Goal: Task Accomplishment & Management: Manage account settings

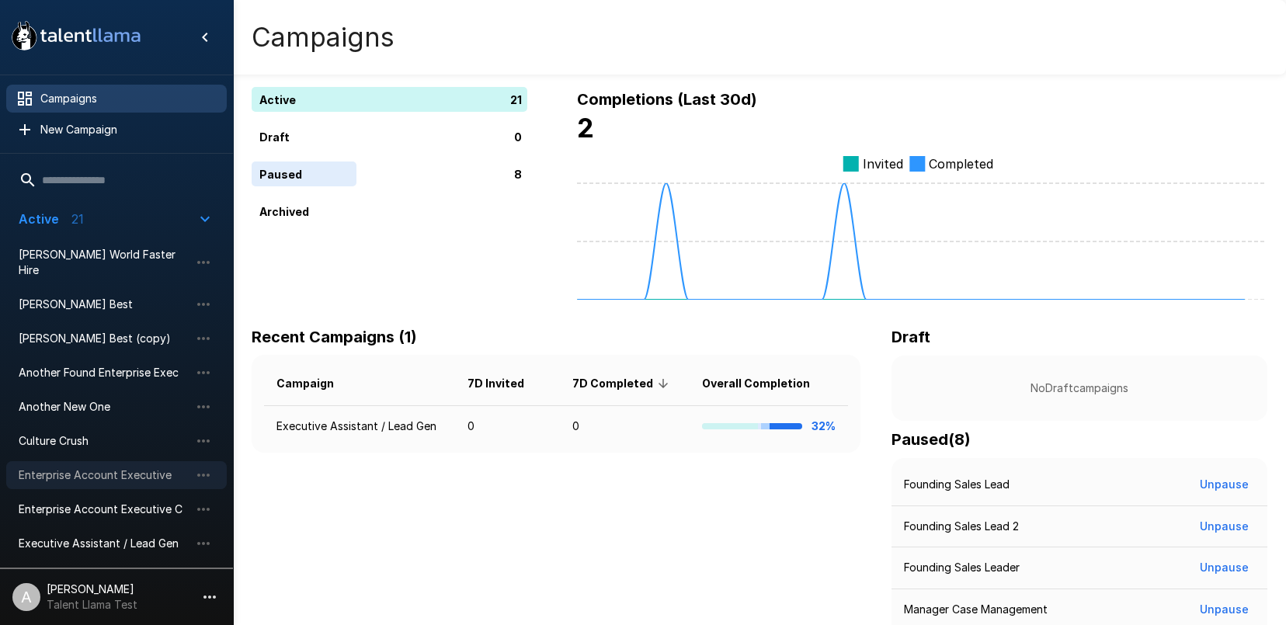
click at [92, 468] on span "Enterprise Account Executive" at bounding box center [104, 476] width 171 height 16
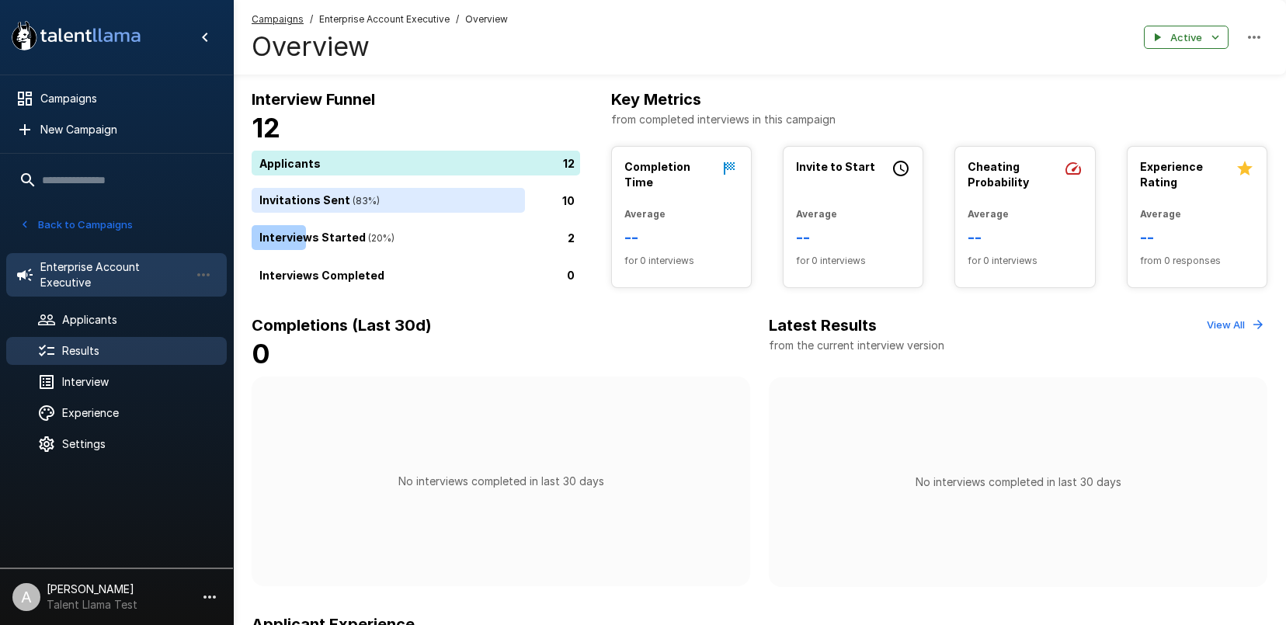
click at [92, 339] on div "Results" at bounding box center [116, 351] width 221 height 28
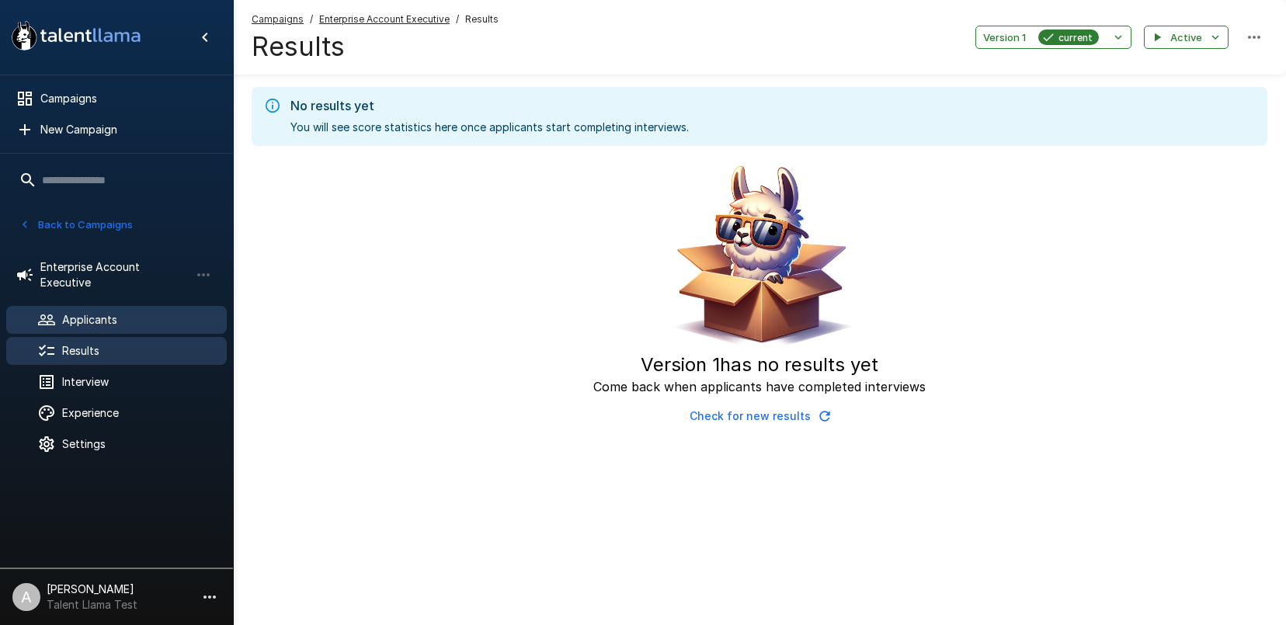
click at [96, 312] on span "Applicants" at bounding box center [138, 320] width 152 height 16
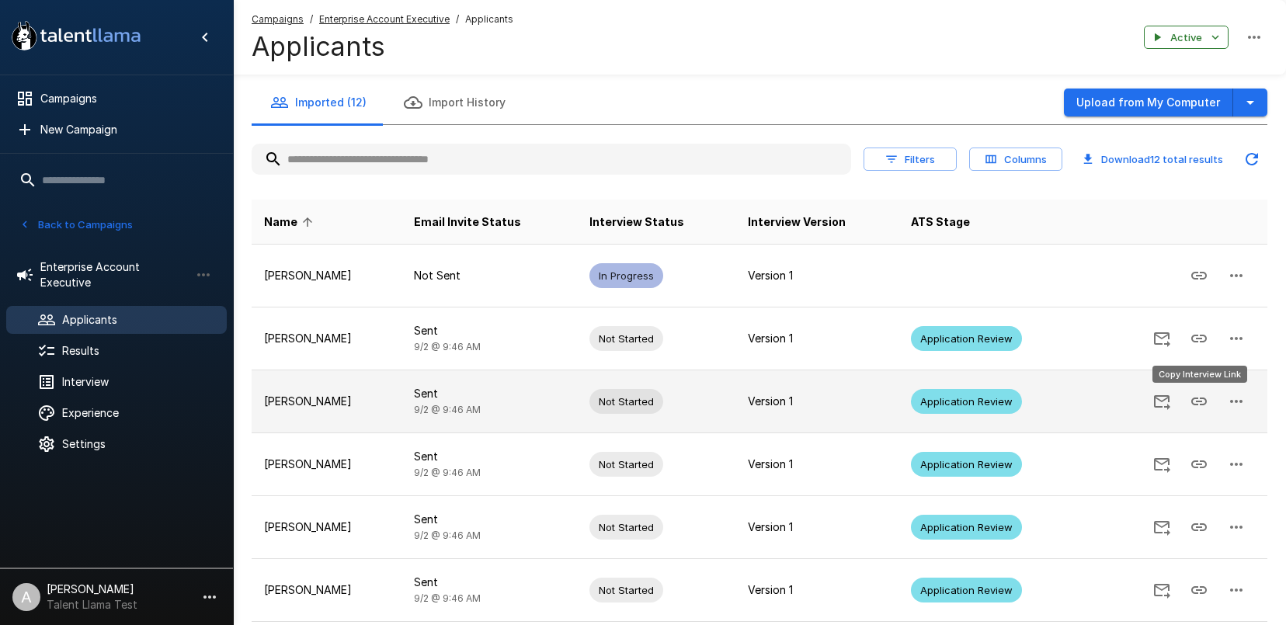
click at [1202, 396] on icon "Copy Interview Link" at bounding box center [1199, 401] width 19 height 19
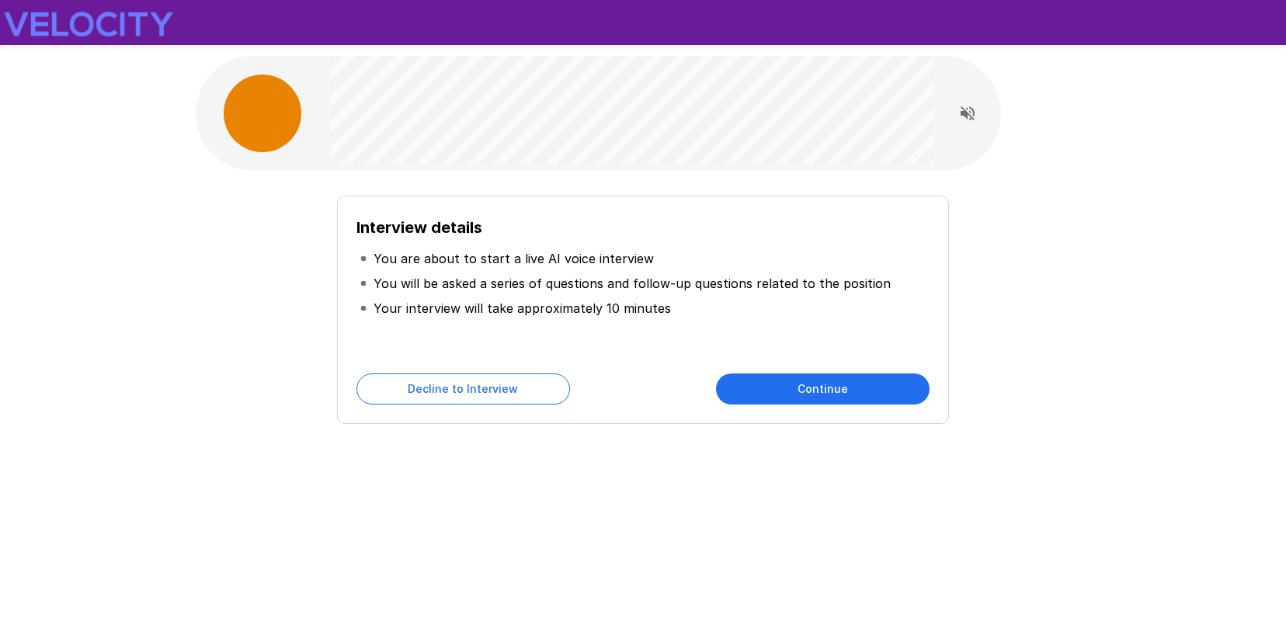
click at [729, 434] on div "Interview details You are about to start a live AI voice interview You will be …" at bounding box center [643, 277] width 932 height 555
click at [784, 398] on button "Continue" at bounding box center [823, 389] width 214 height 31
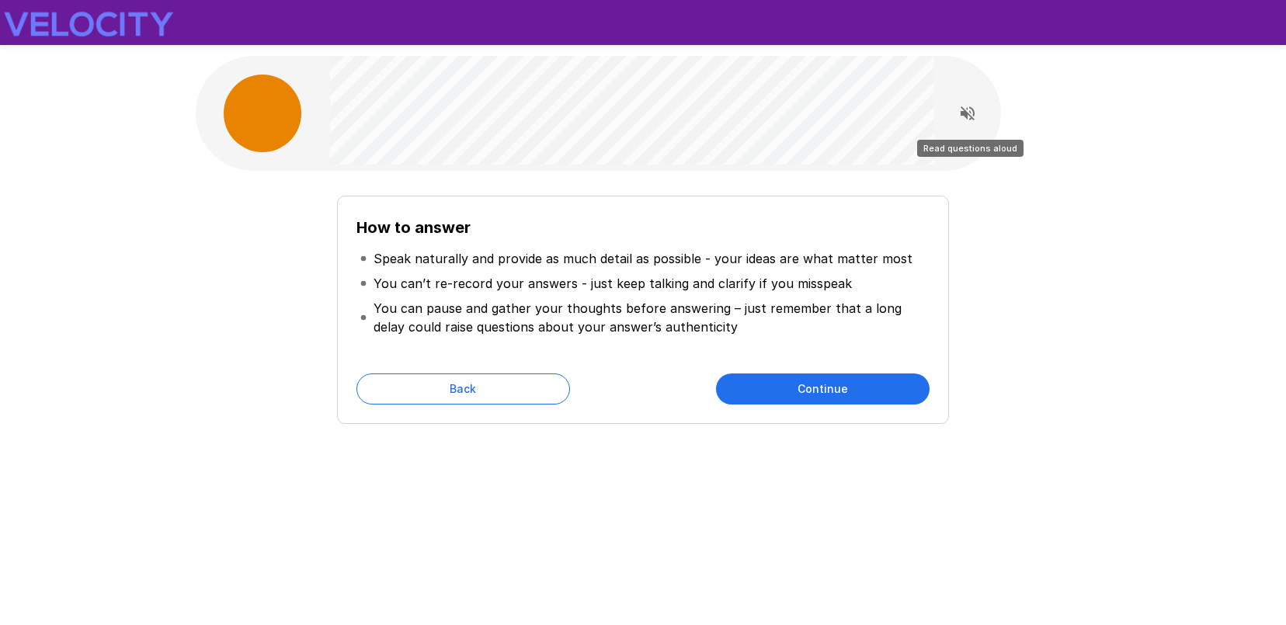
click at [961, 114] on icon "Read questions aloud" at bounding box center [968, 113] width 14 height 14
click at [806, 395] on button "Continue" at bounding box center [823, 389] width 214 height 31
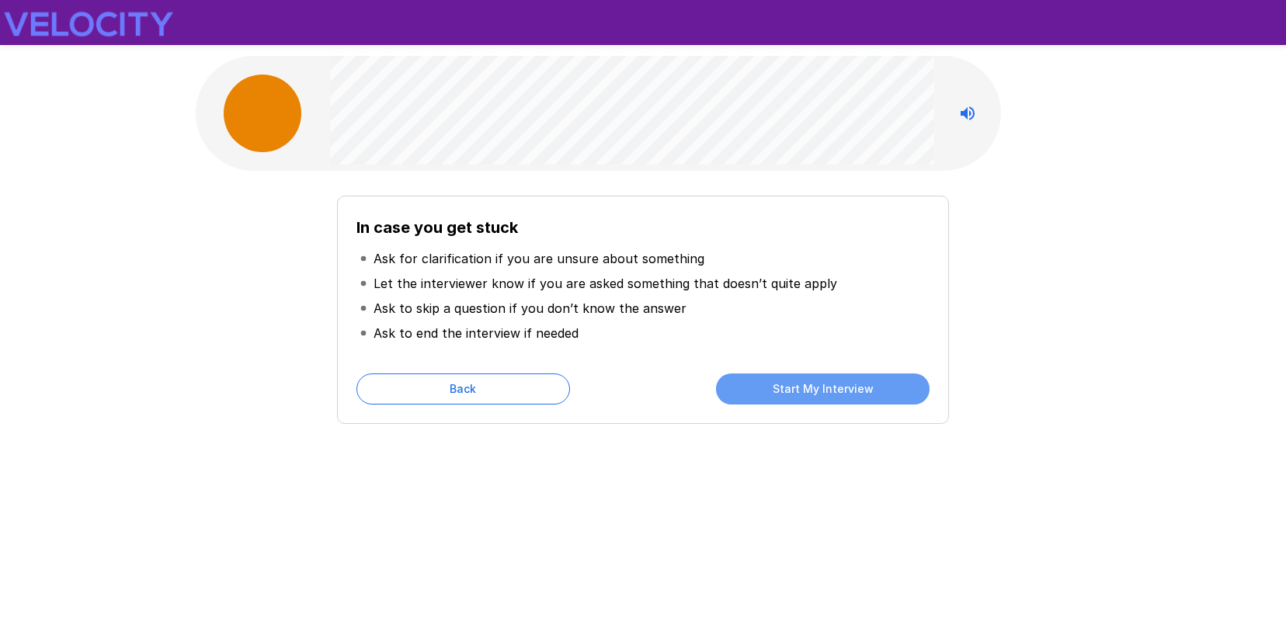
click at [807, 395] on button "Start My Interview" at bounding box center [823, 389] width 214 height 31
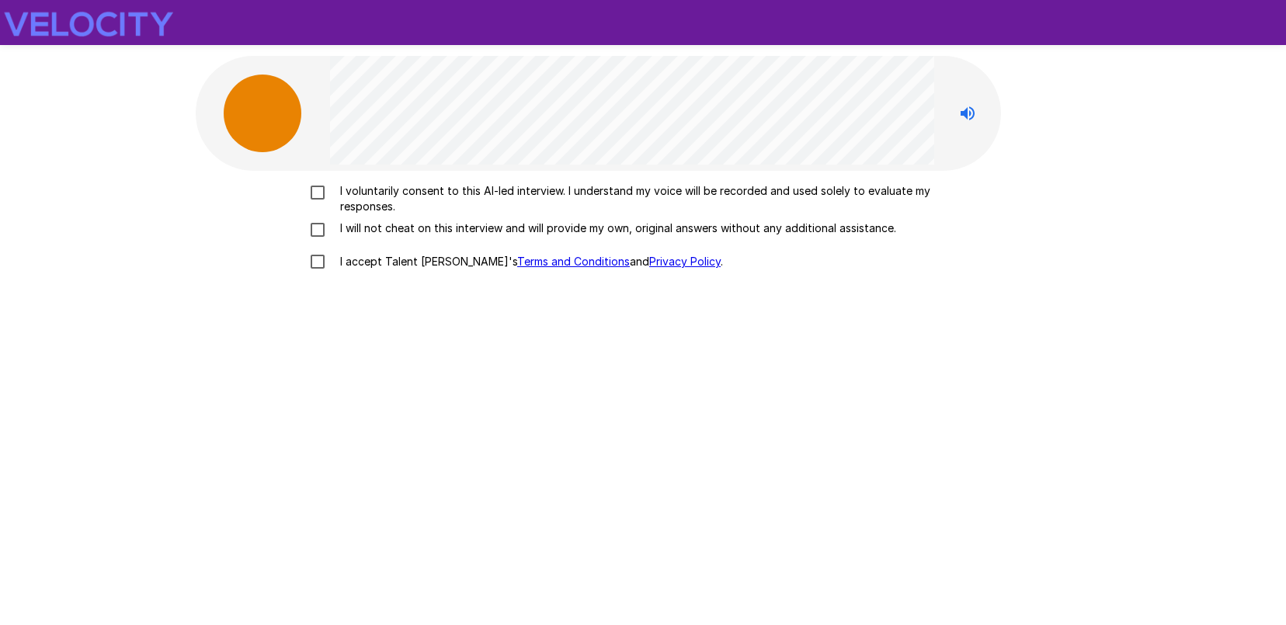
click at [390, 203] on p "I voluntarily consent to this AI-led interview. I understand my voice will be r…" at bounding box center [659, 198] width 651 height 31
click at [384, 232] on p "I will not cheat on this interview and will provide my own, original answers wi…" at bounding box center [615, 229] width 562 height 16
click at [392, 263] on p "I accept Talent Llama's Terms and Conditions and Privacy Policy ." at bounding box center [528, 262] width 389 height 16
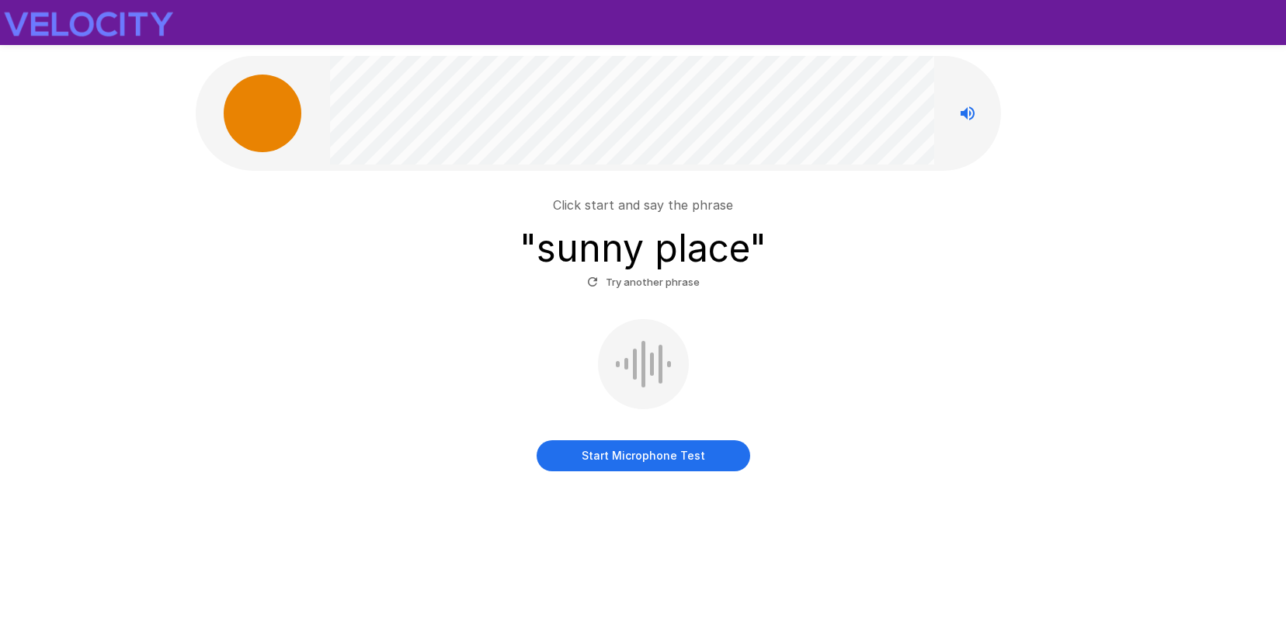
click at [701, 468] on button "Start Microphone Test" at bounding box center [644, 455] width 214 height 31
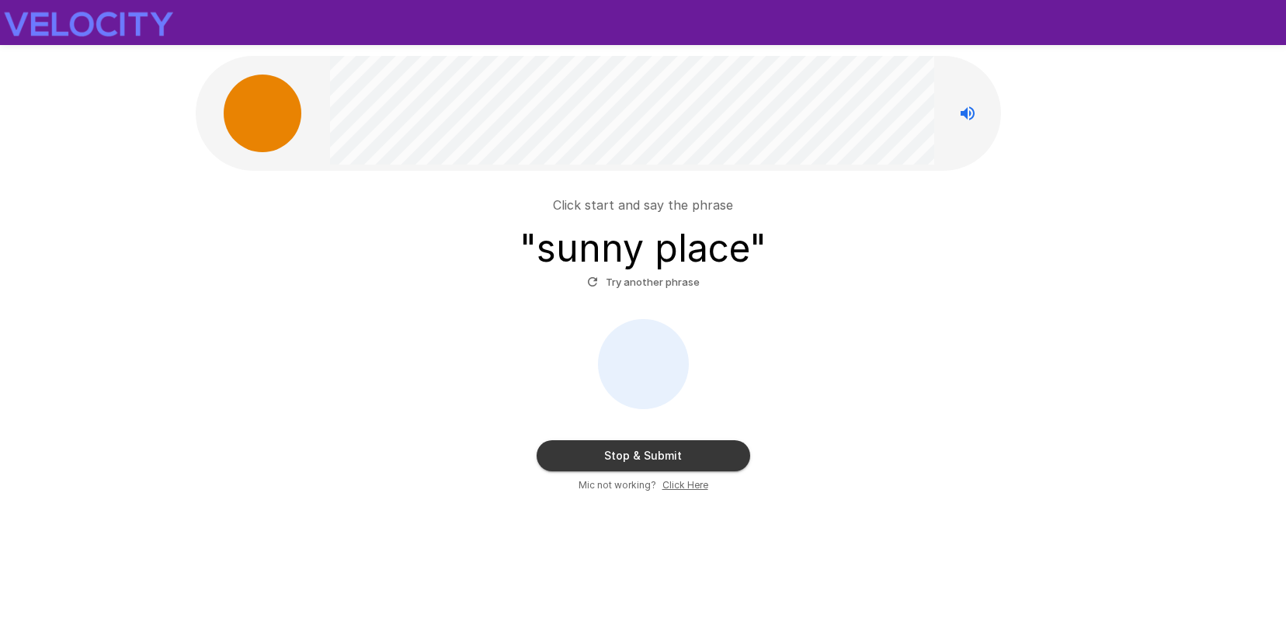
click at [701, 468] on button "Stop & Submit" at bounding box center [644, 455] width 214 height 31
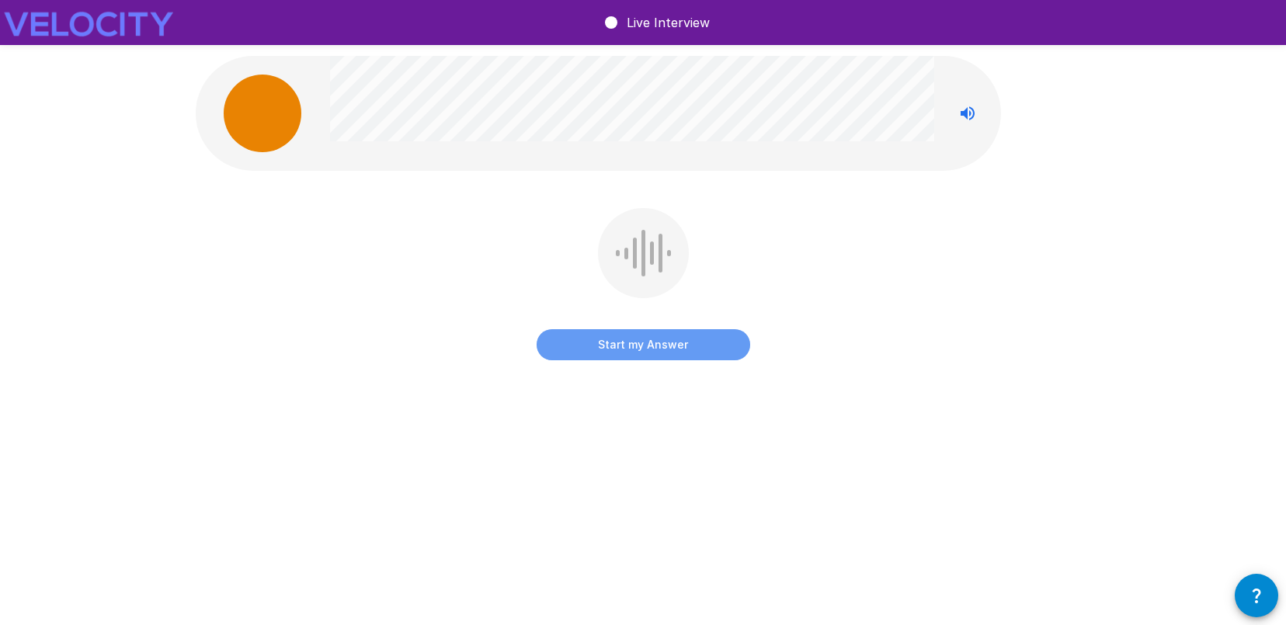
click at [683, 353] on button "Start my Answer" at bounding box center [644, 344] width 214 height 31
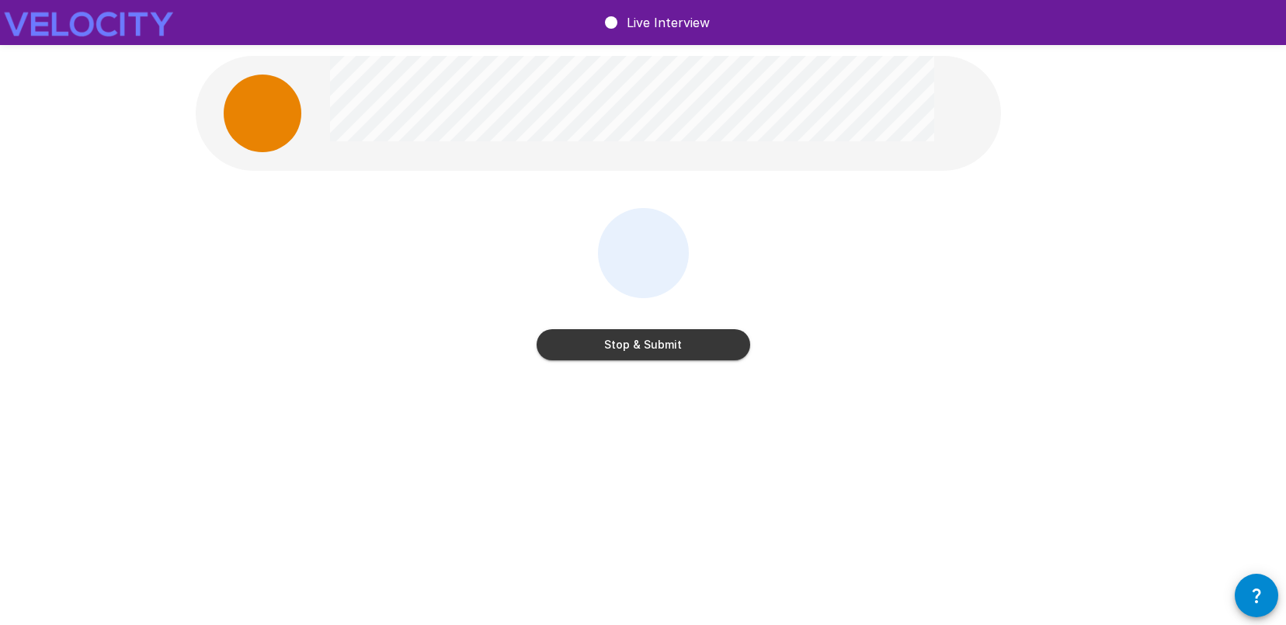
click at [656, 354] on button "Stop & Submit" at bounding box center [644, 344] width 214 height 31
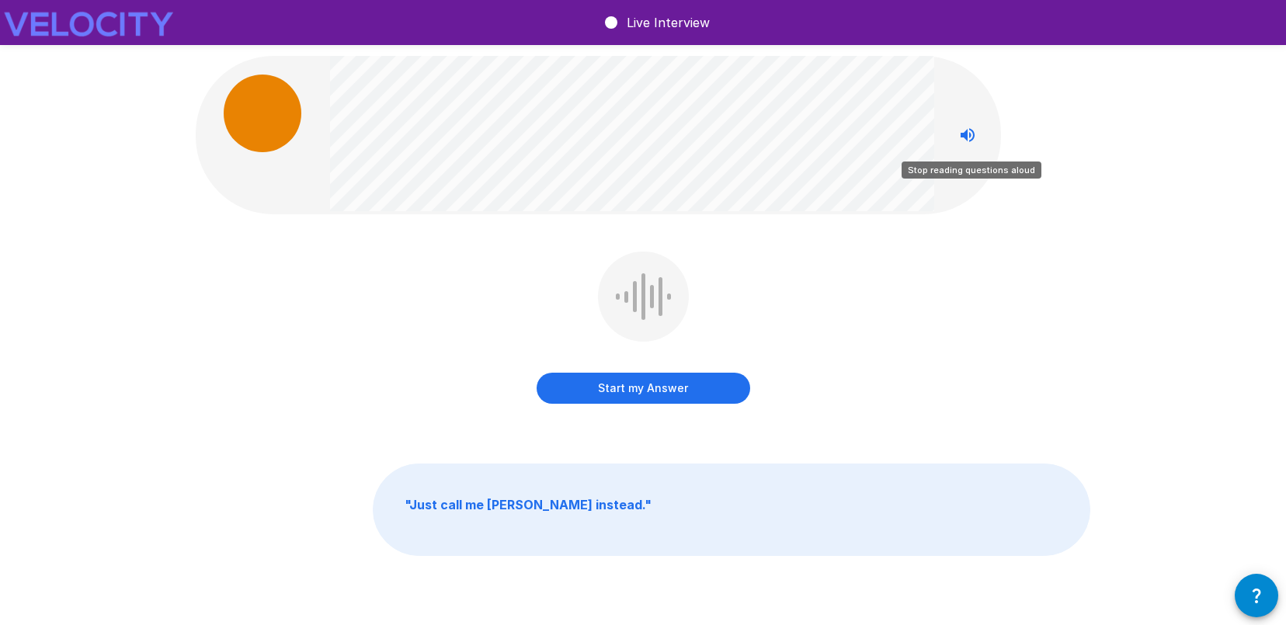
click at [971, 142] on icon "Stop reading questions aloud" at bounding box center [967, 135] width 19 height 19
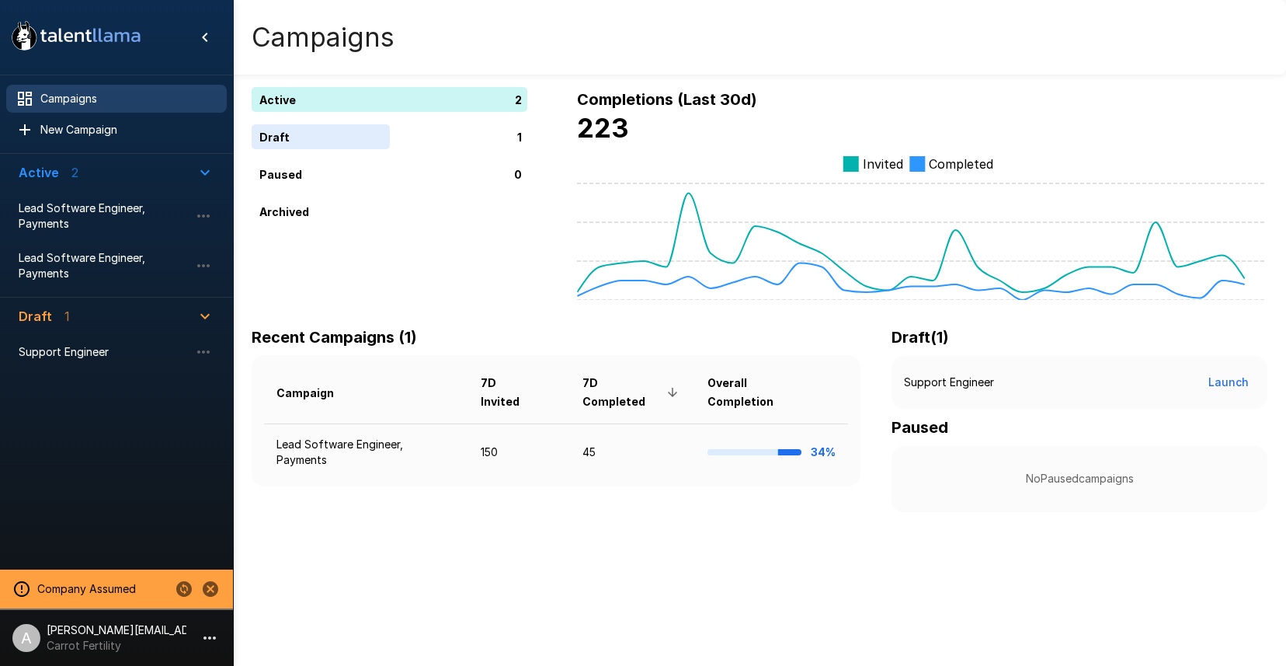
click at [516, 530] on div "Active 2 Draft 1 Paused 0 Archived Completions (Last 30d) 223 Invited Completed…" at bounding box center [759, 287] width 1053 height 574
click at [183, 588] on icon "Change to another company" at bounding box center [184, 589] width 16 height 16
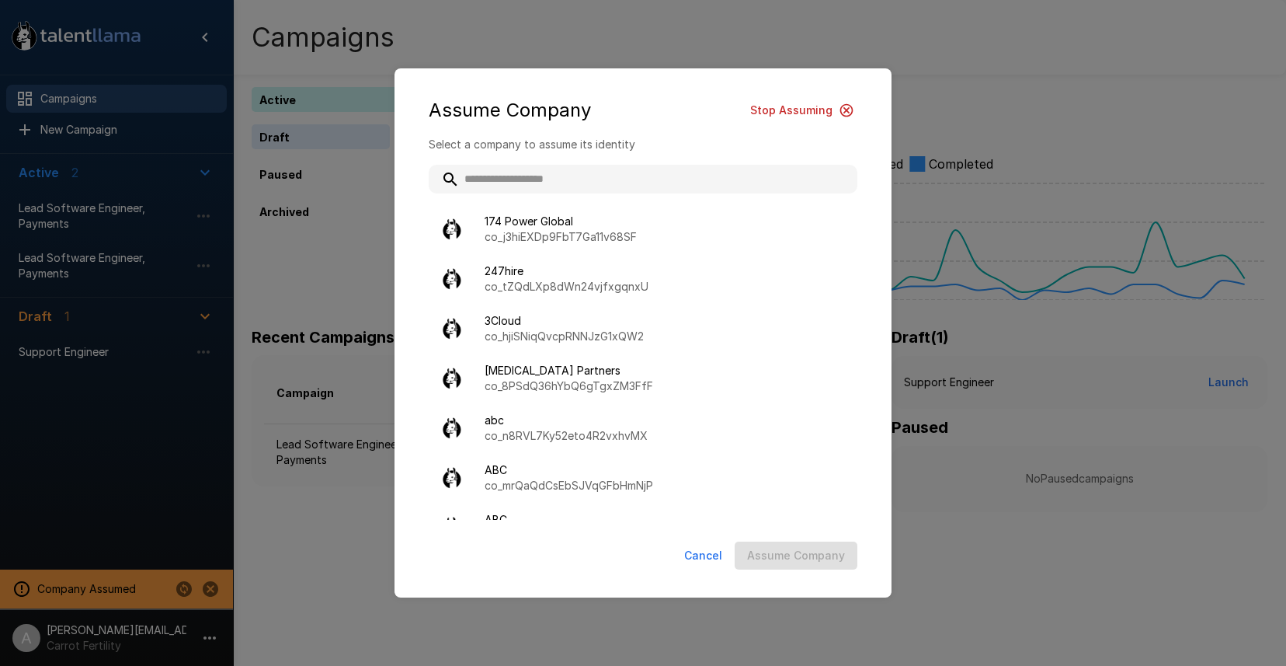
click at [507, 179] on input "text" at bounding box center [643, 179] width 429 height 28
click at [603, 177] on input "text" at bounding box center [643, 179] width 429 height 28
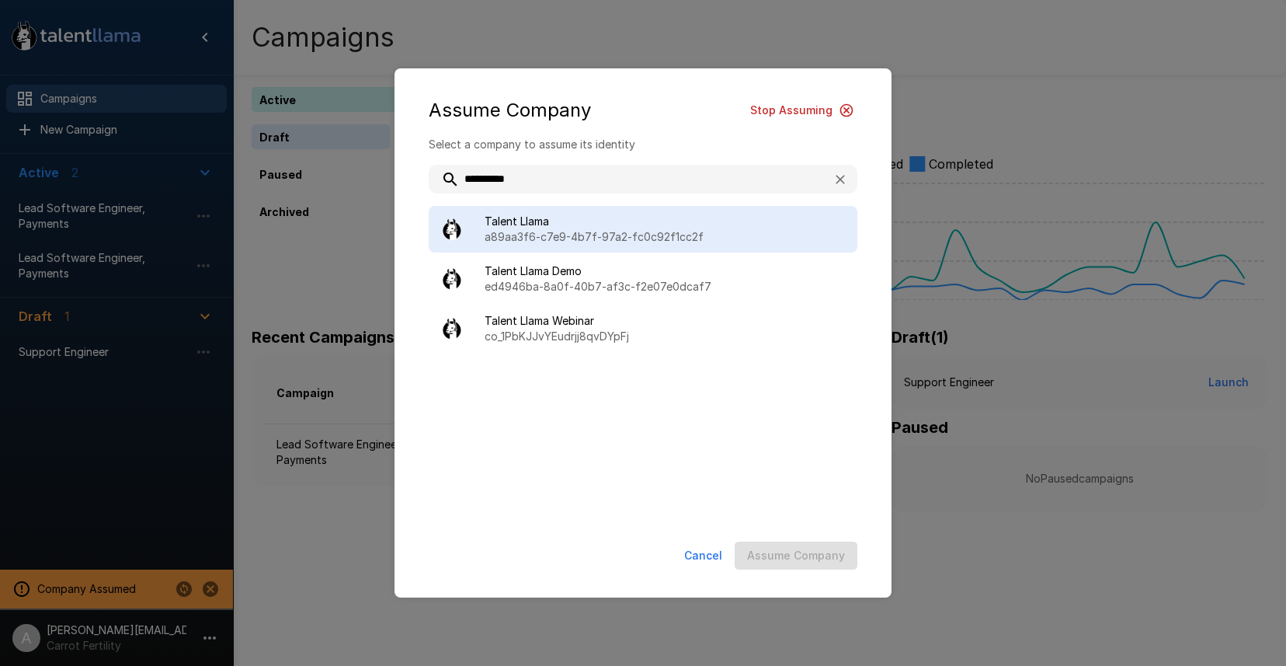
type input "**********"
click at [604, 214] on span "Talent Llama" at bounding box center [665, 222] width 360 height 16
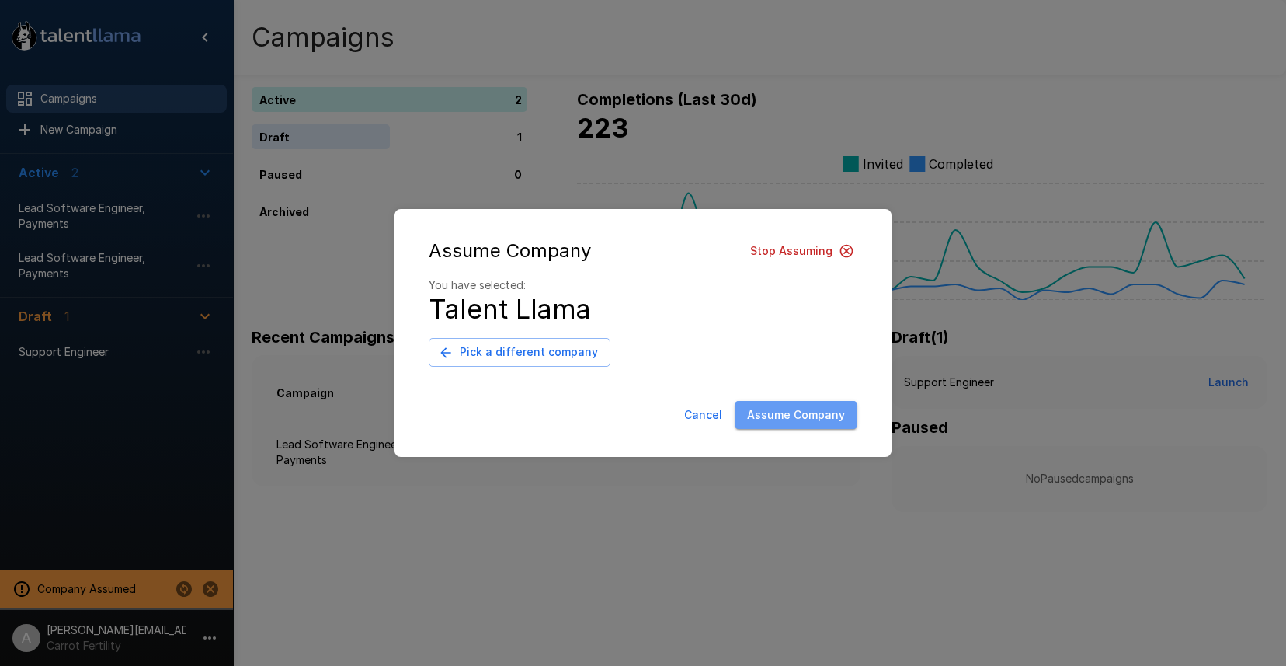
click at [834, 414] on button "Assume Company" at bounding box center [796, 415] width 123 height 29
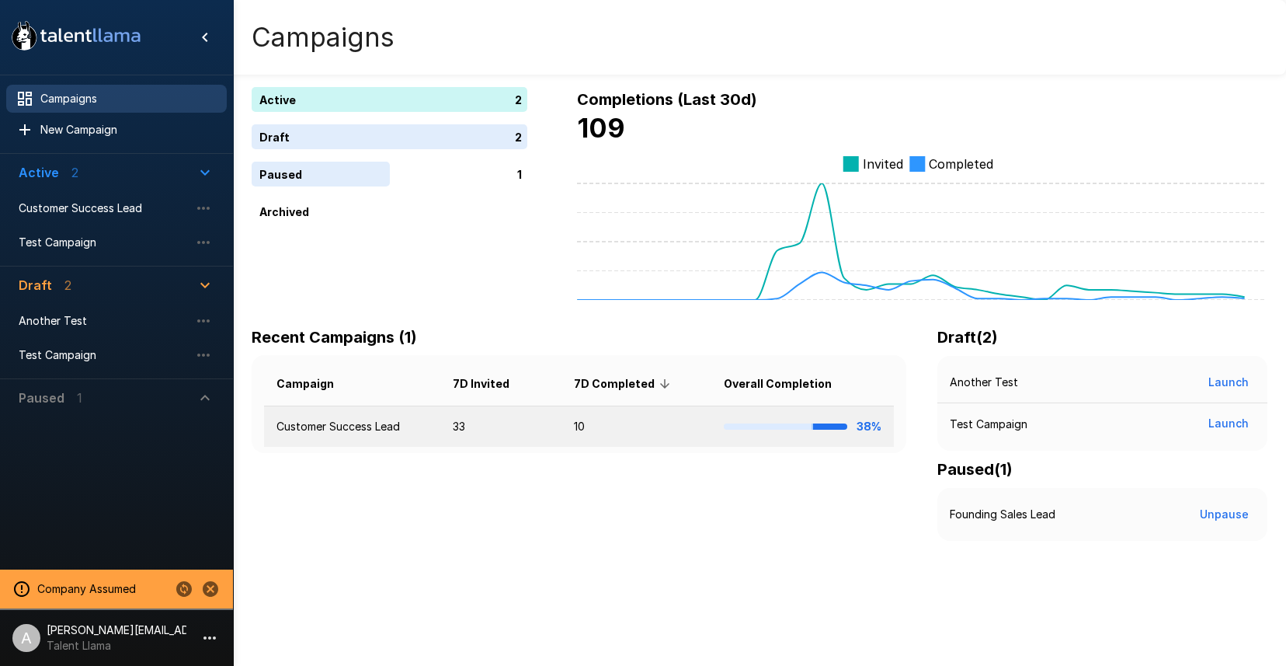
click at [412, 417] on td "Customer Success Lead" at bounding box center [352, 426] width 176 height 41
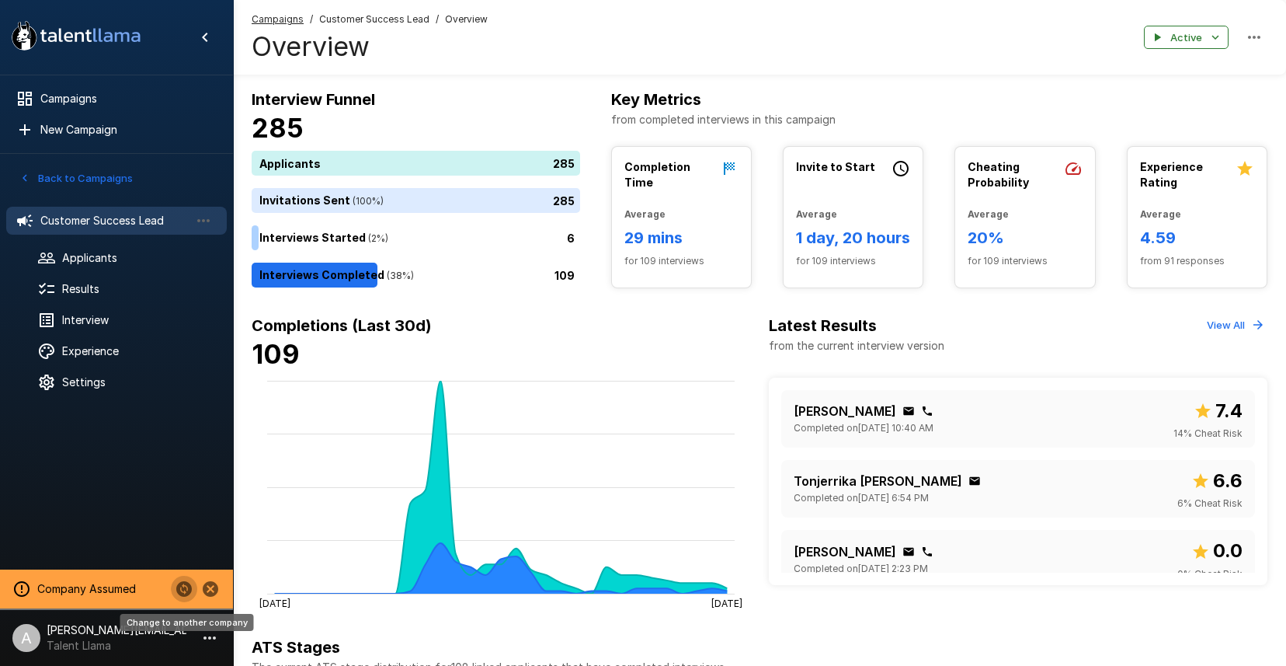
click at [185, 584] on icon "Change to another company" at bounding box center [184, 589] width 16 height 16
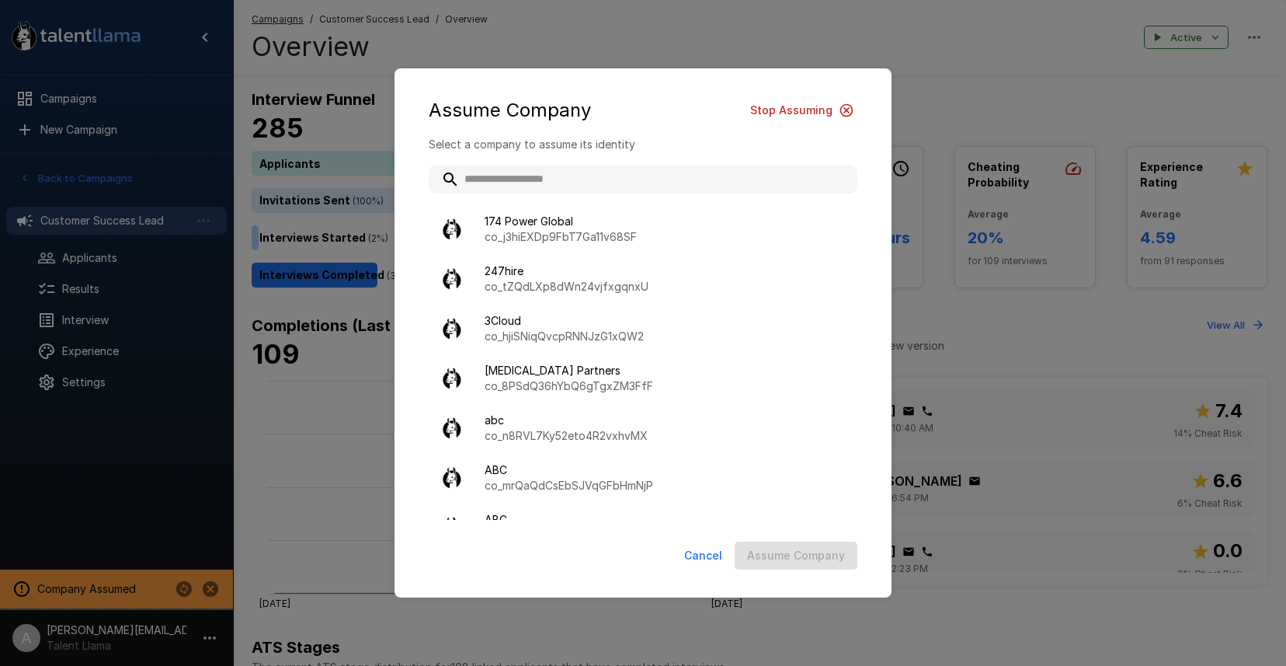
click at [568, 179] on input "text" at bounding box center [643, 179] width 429 height 28
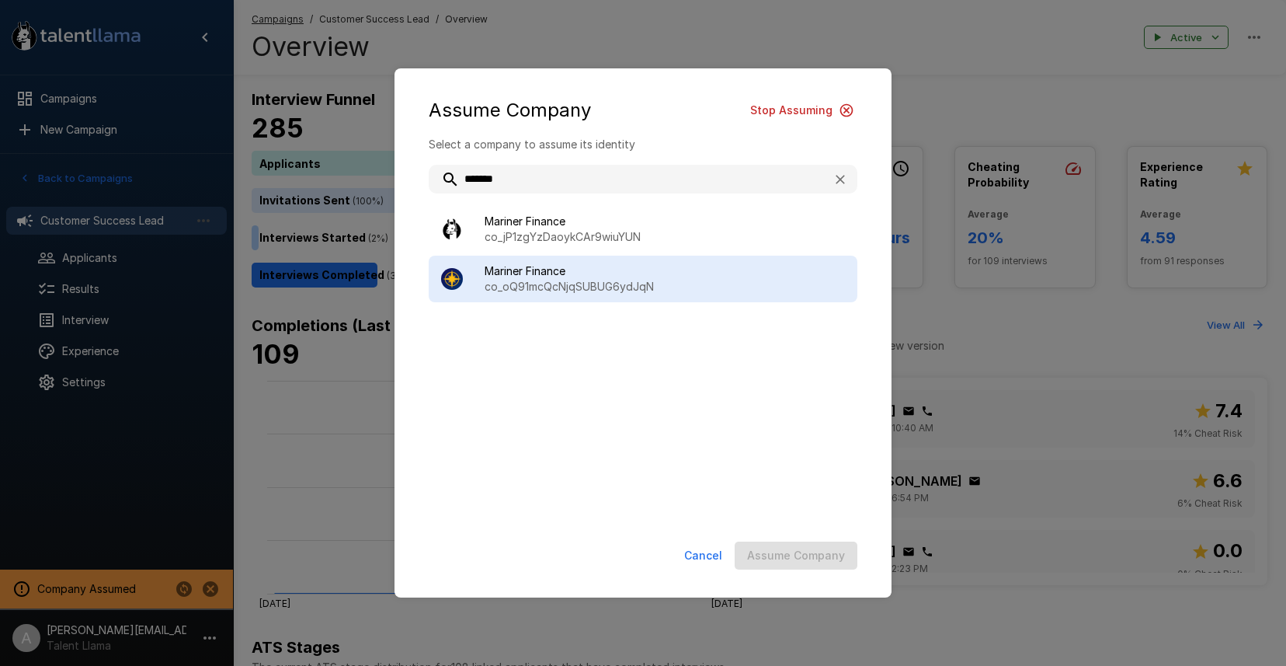
type input "*******"
click at [587, 275] on span "Mariner Finance" at bounding box center [665, 271] width 360 height 16
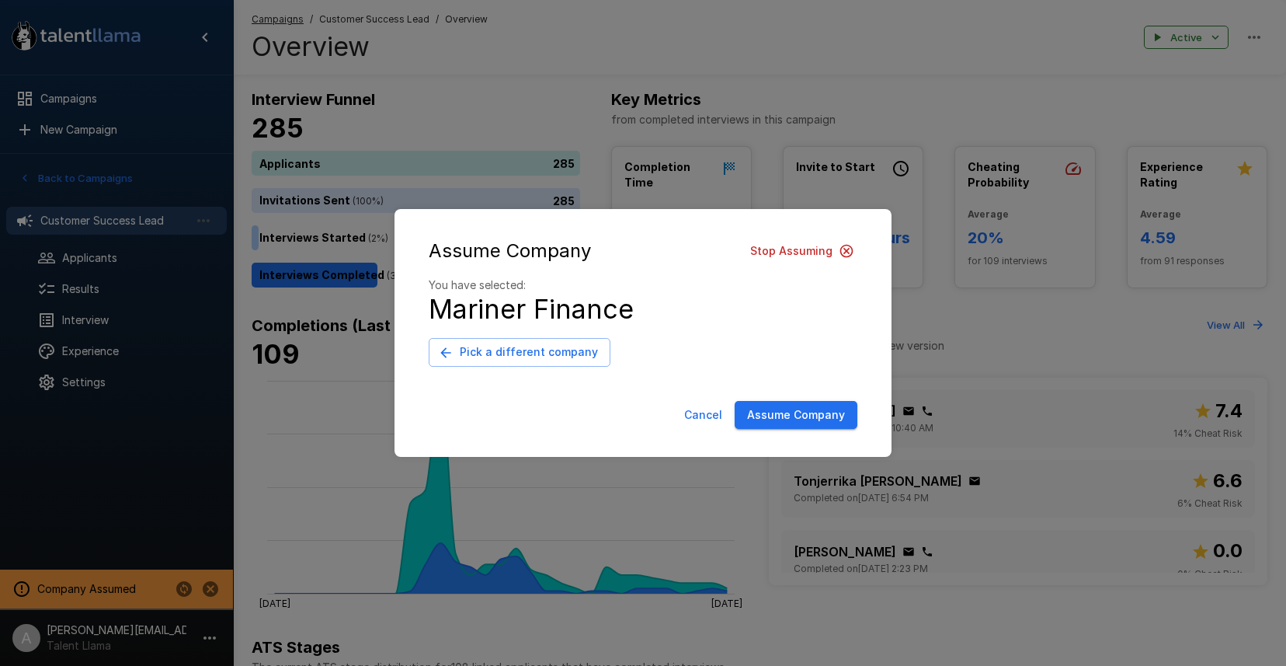
click at [834, 434] on div "Cancel Assume Company" at bounding box center [643, 418] width 466 height 47
click at [833, 425] on button "Assume Company" at bounding box center [796, 415] width 123 height 29
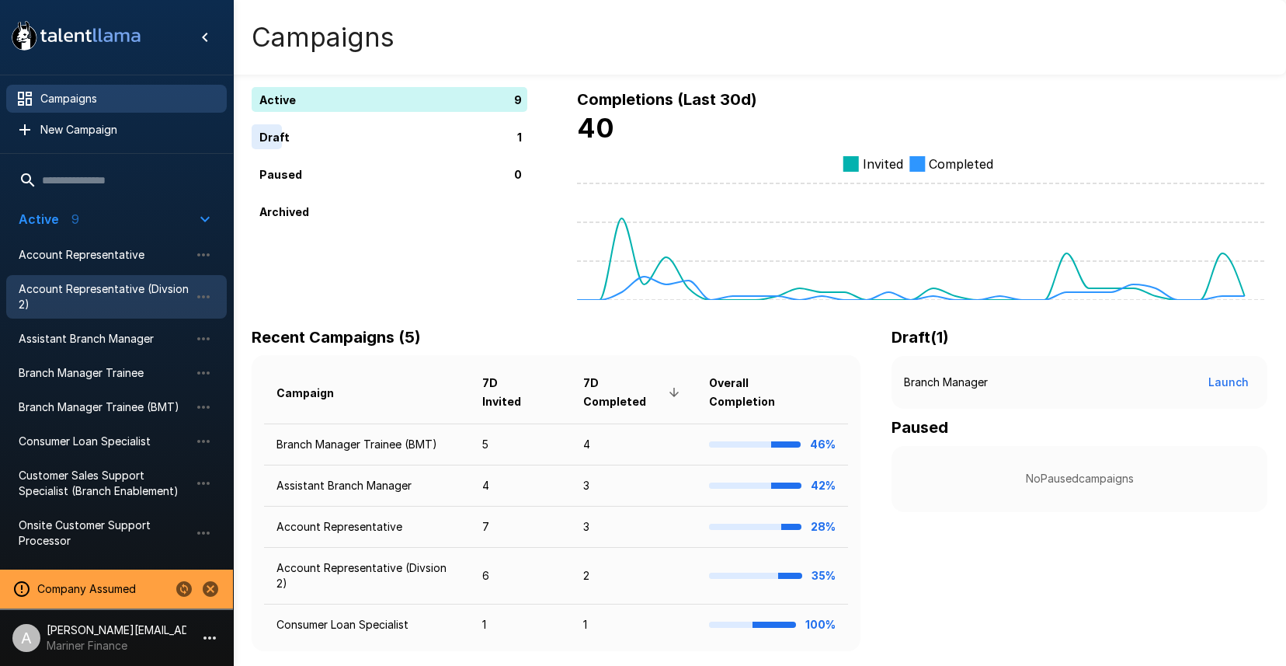
scroll to position [113, 0]
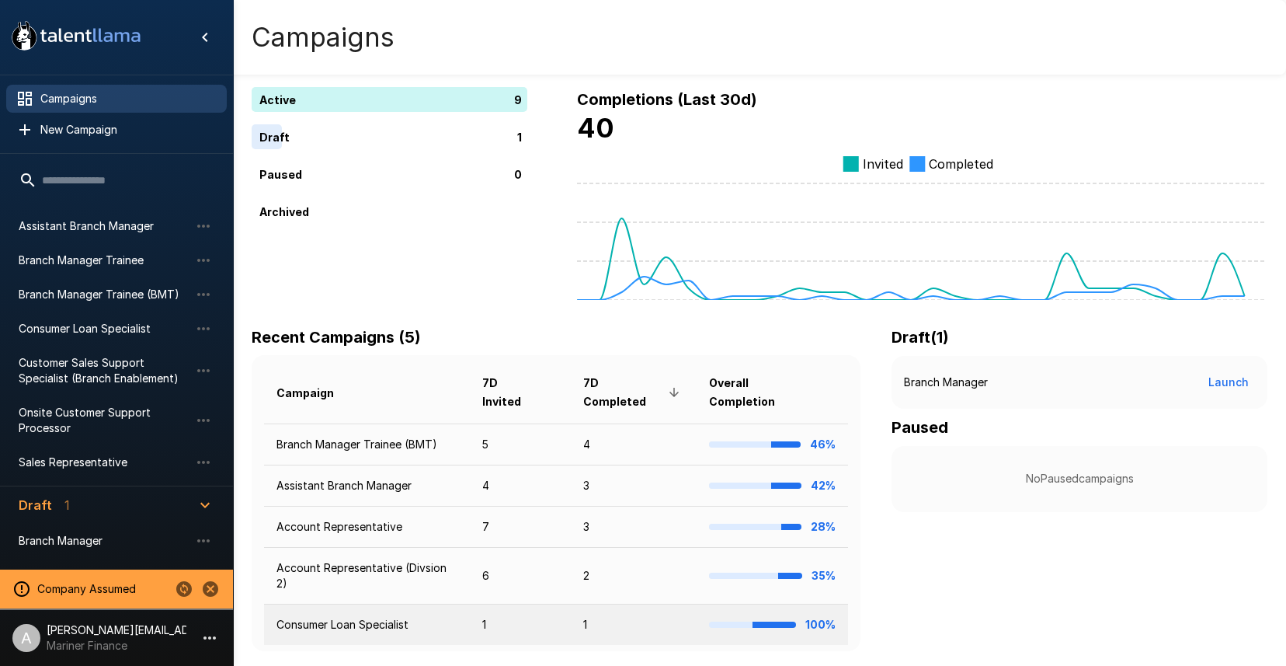
click at [398, 604] on td "Consumer Loan Specialist" at bounding box center [367, 624] width 206 height 41
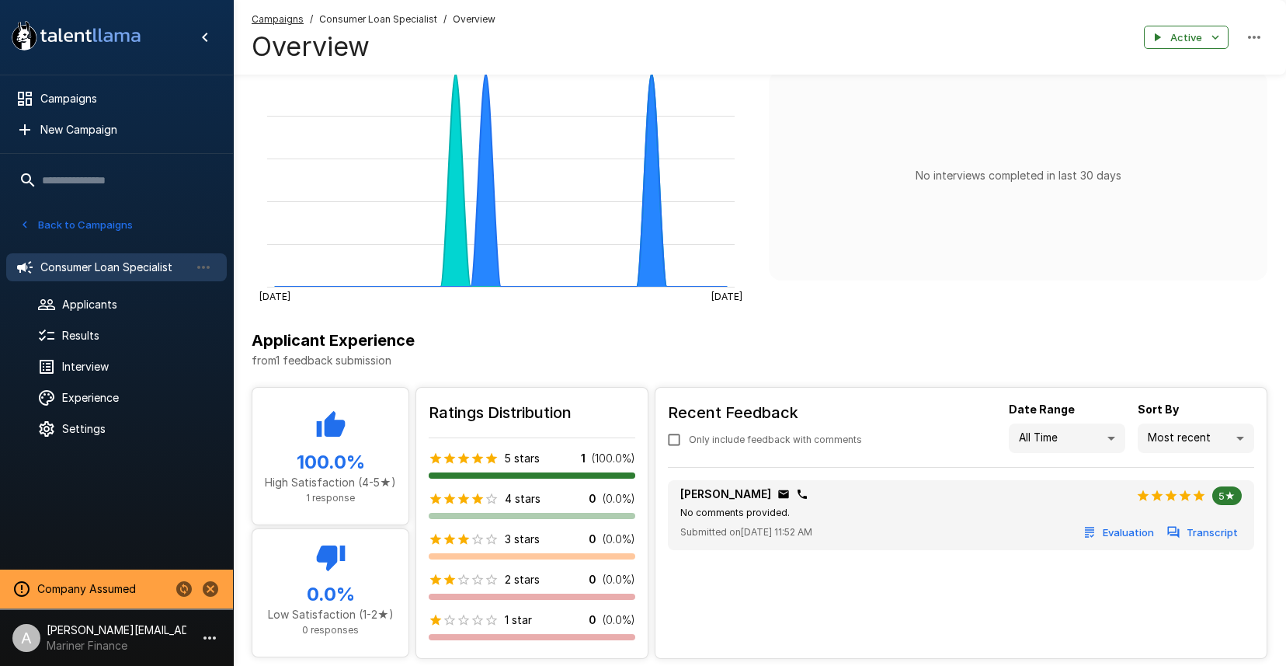
scroll to position [532, 0]
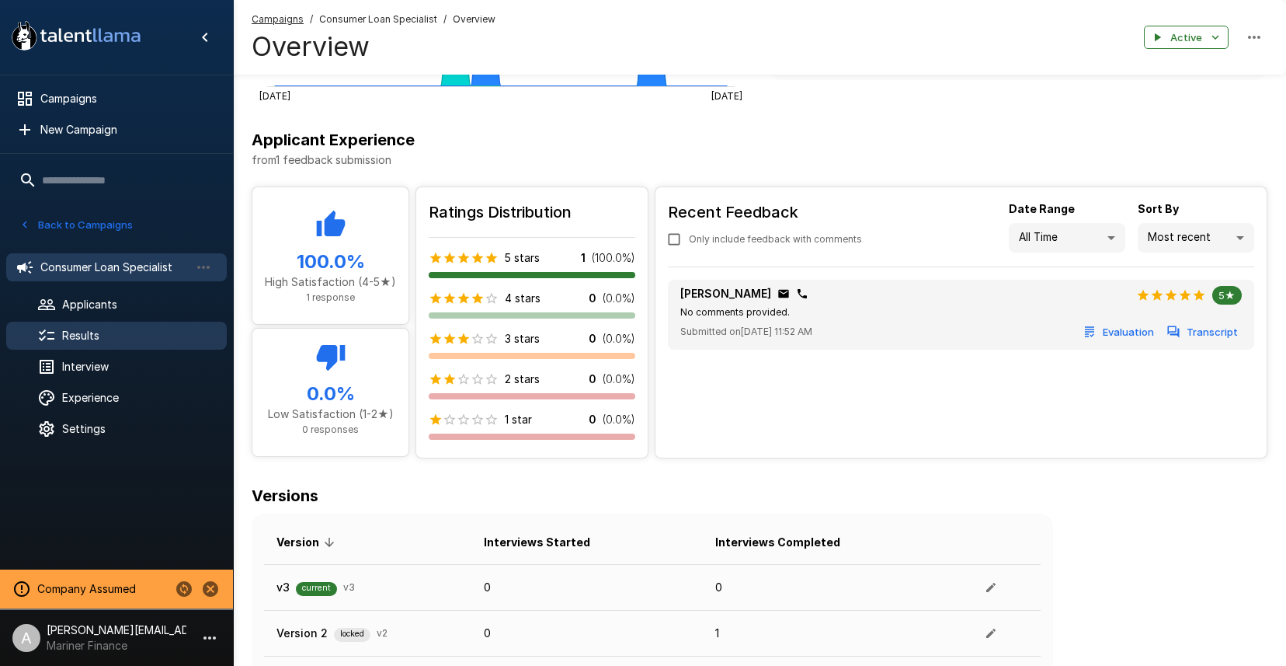
click at [110, 336] on span "Results" at bounding box center [138, 336] width 152 height 16
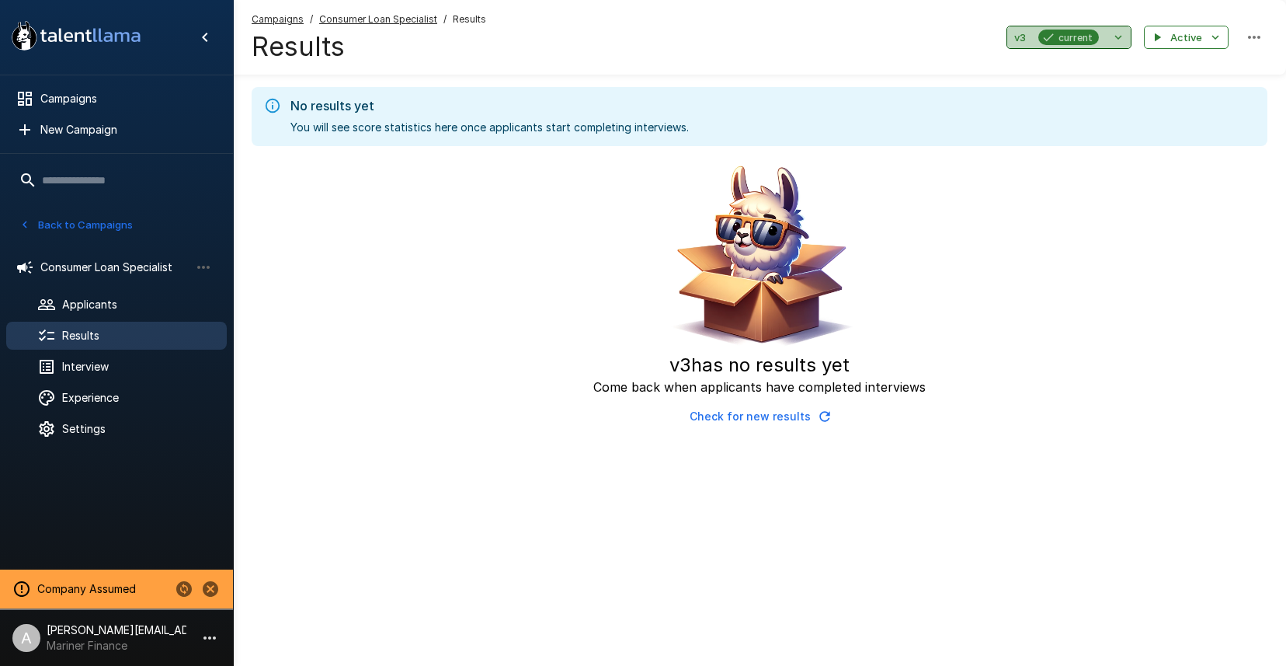
click at [1108, 36] on button "v3 current" at bounding box center [1069, 38] width 125 height 24
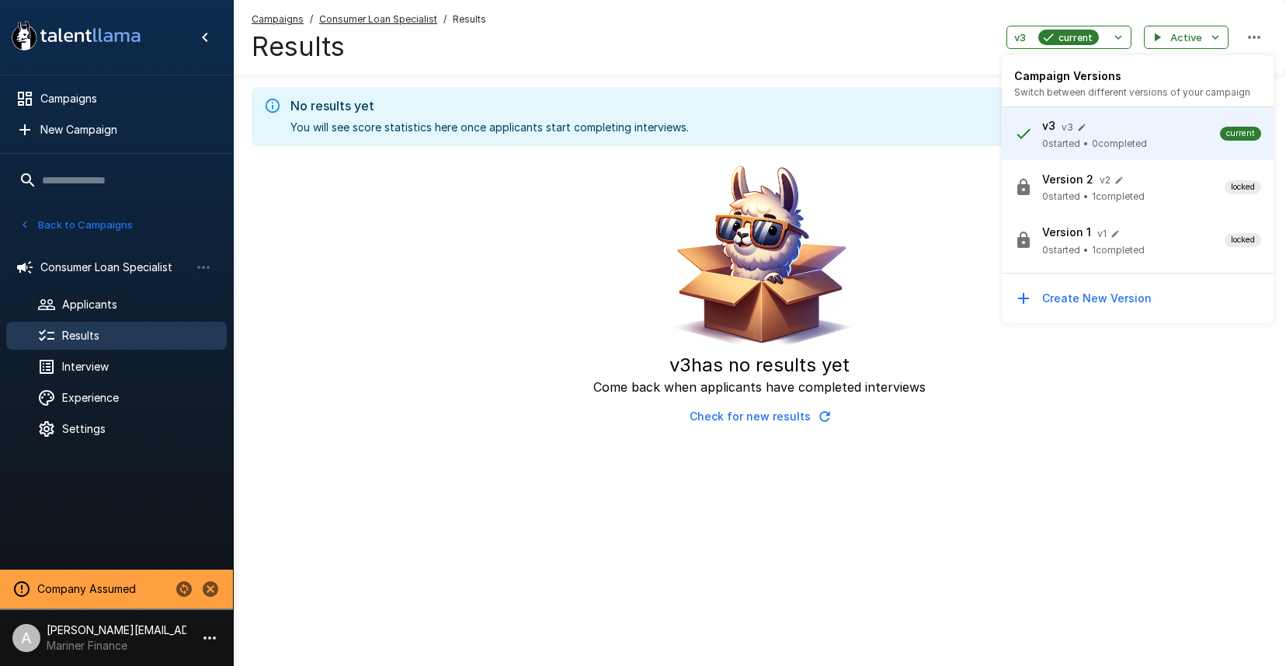
click at [1171, 187] on span "Version 2 v 2" at bounding box center [1133, 178] width 183 height 19
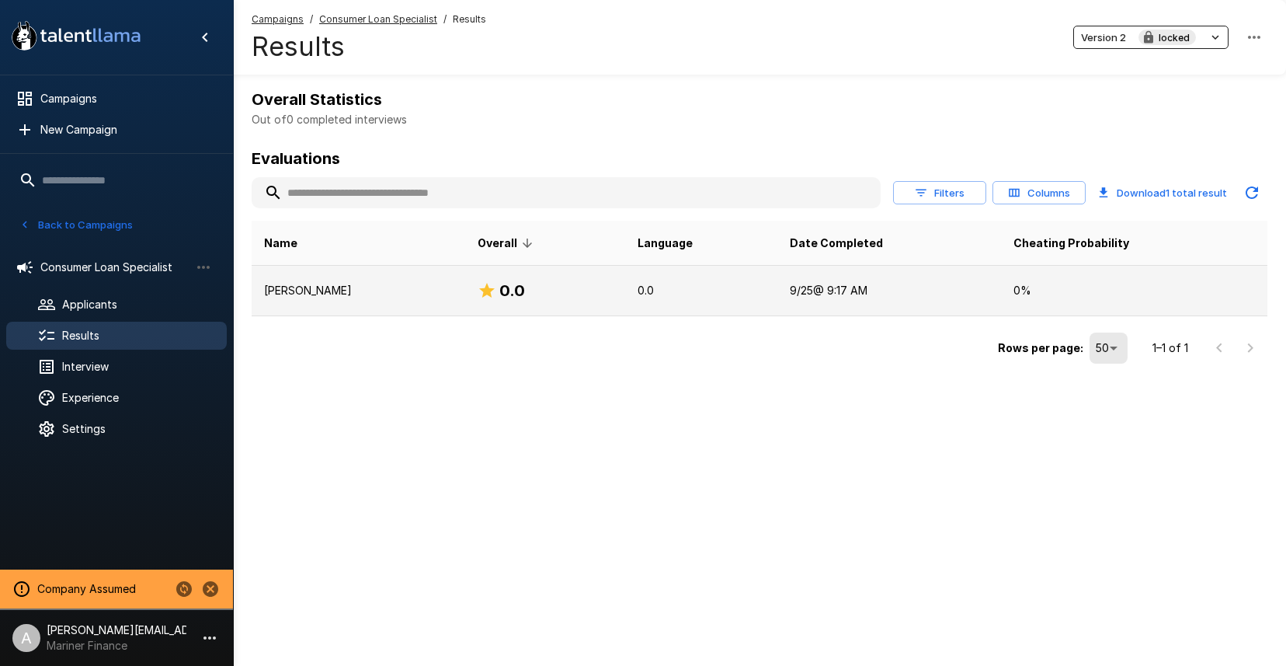
click at [429, 294] on p "[PERSON_NAME]" at bounding box center [358, 291] width 189 height 16
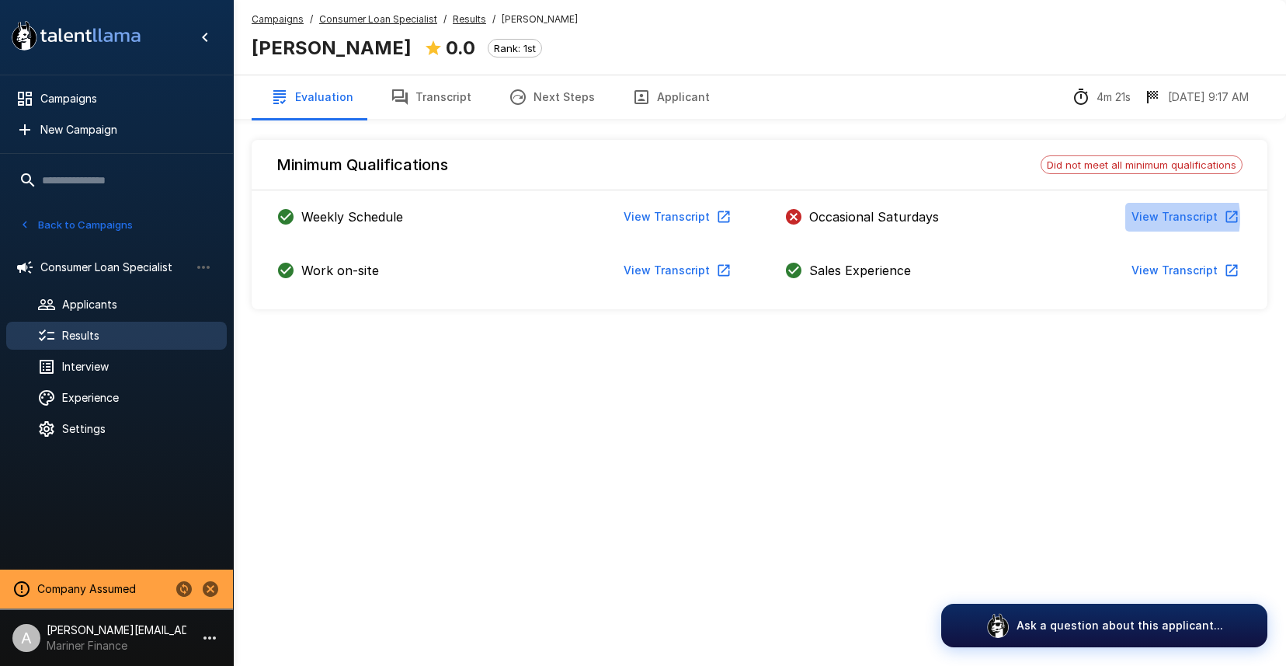
click at [1155, 218] on button "View Transcript" at bounding box center [1183, 217] width 117 height 29
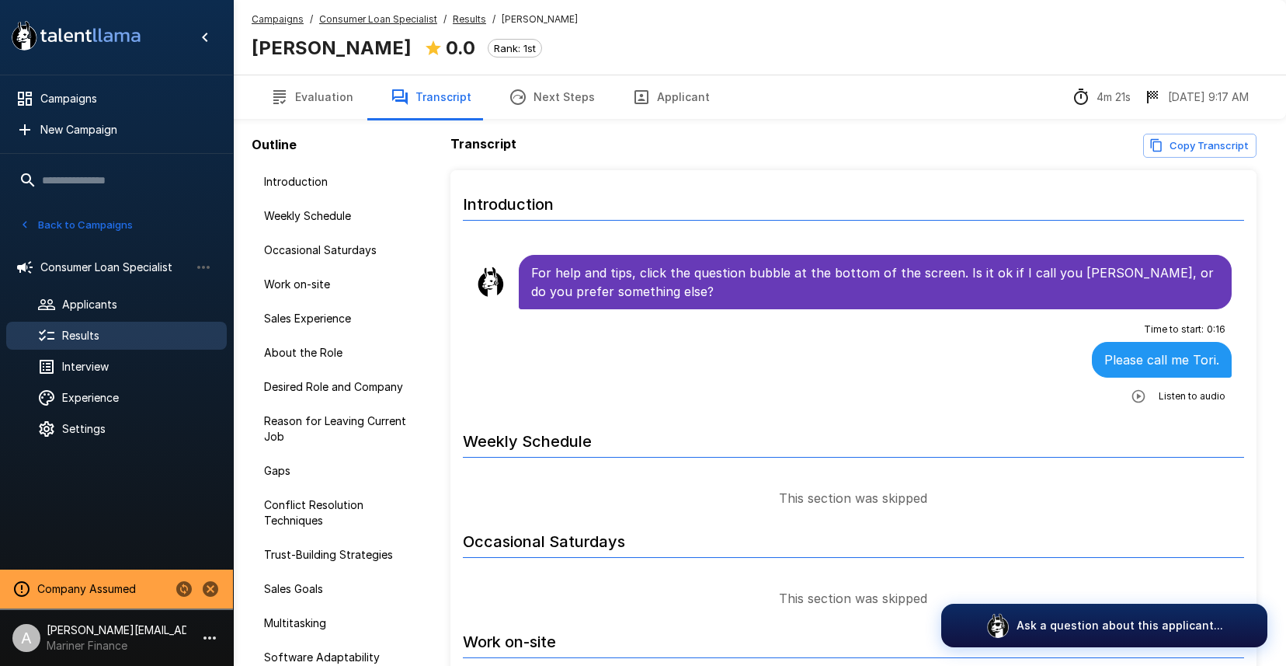
click at [464, 23] on u "Results" at bounding box center [469, 19] width 33 height 12
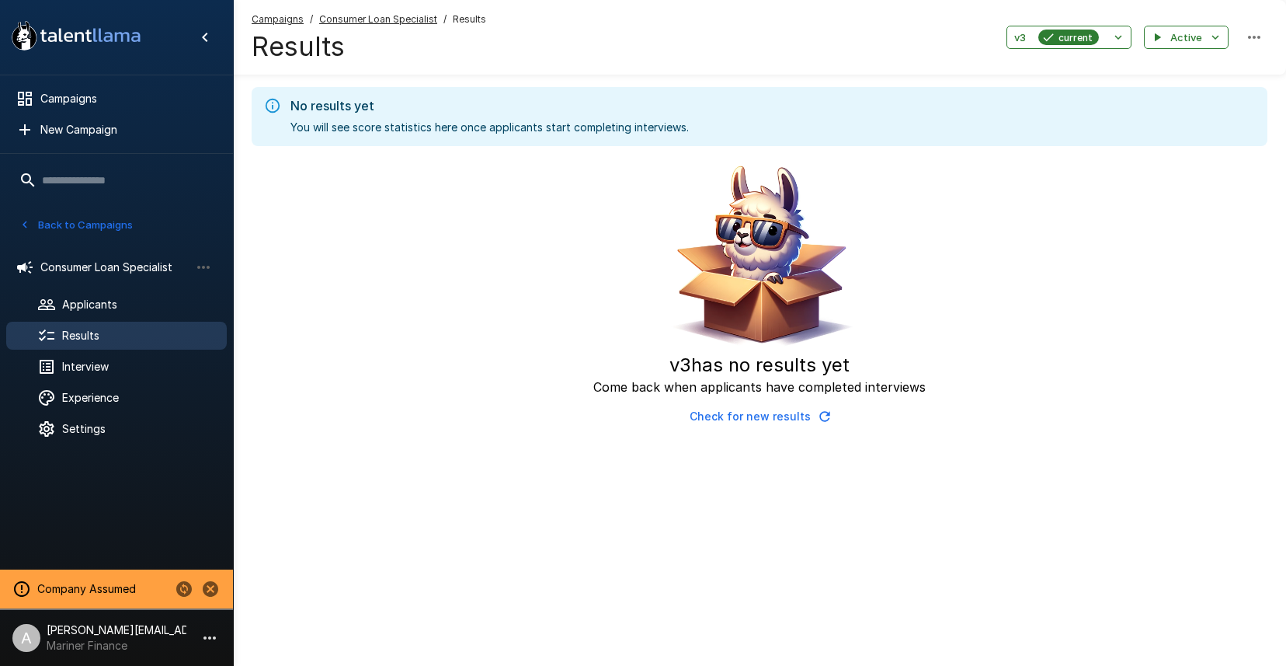
click at [743, 415] on button "Check for new results" at bounding box center [759, 416] width 152 height 29
click at [1107, 38] on button "v3 current" at bounding box center [1069, 38] width 125 height 24
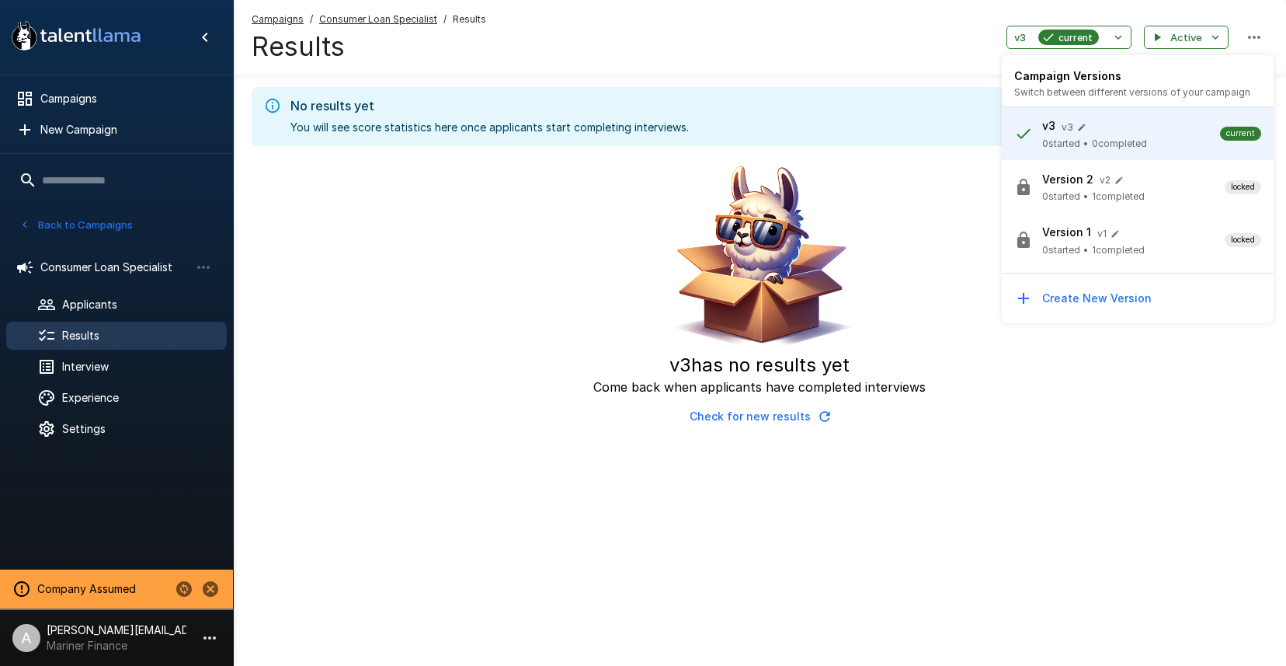
click at [1073, 192] on span "0 started" at bounding box center [1061, 197] width 38 height 16
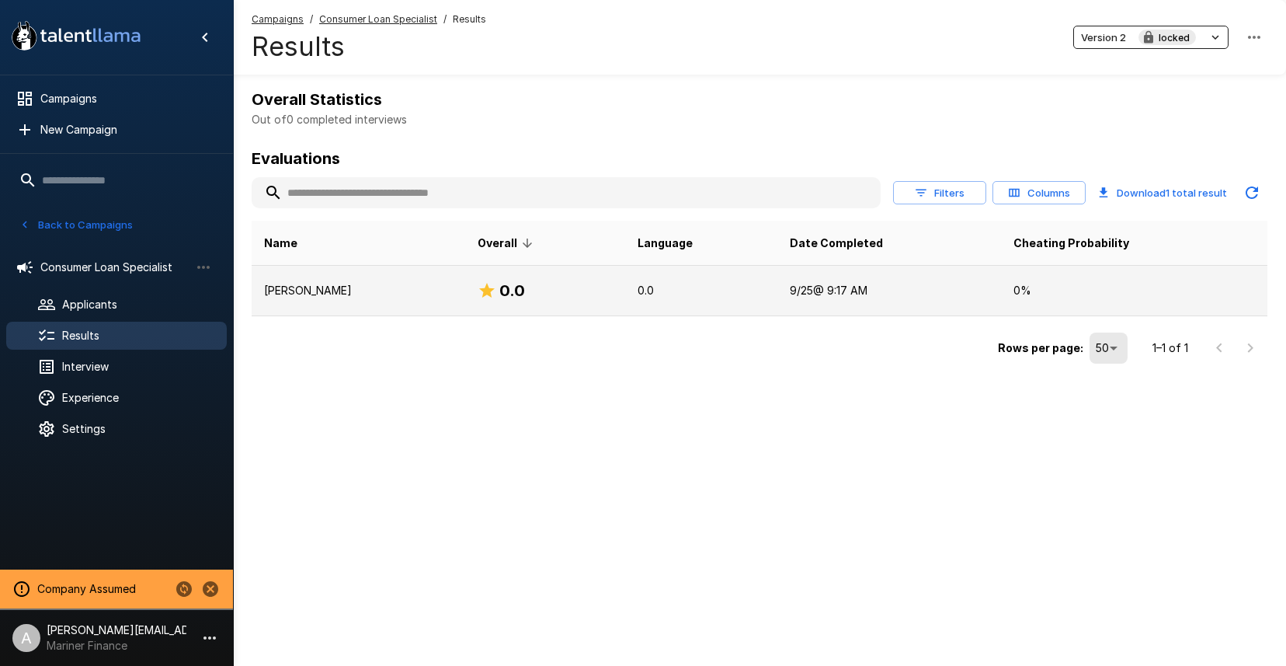
click at [640, 301] on td "0.0" at bounding box center [700, 291] width 151 height 50
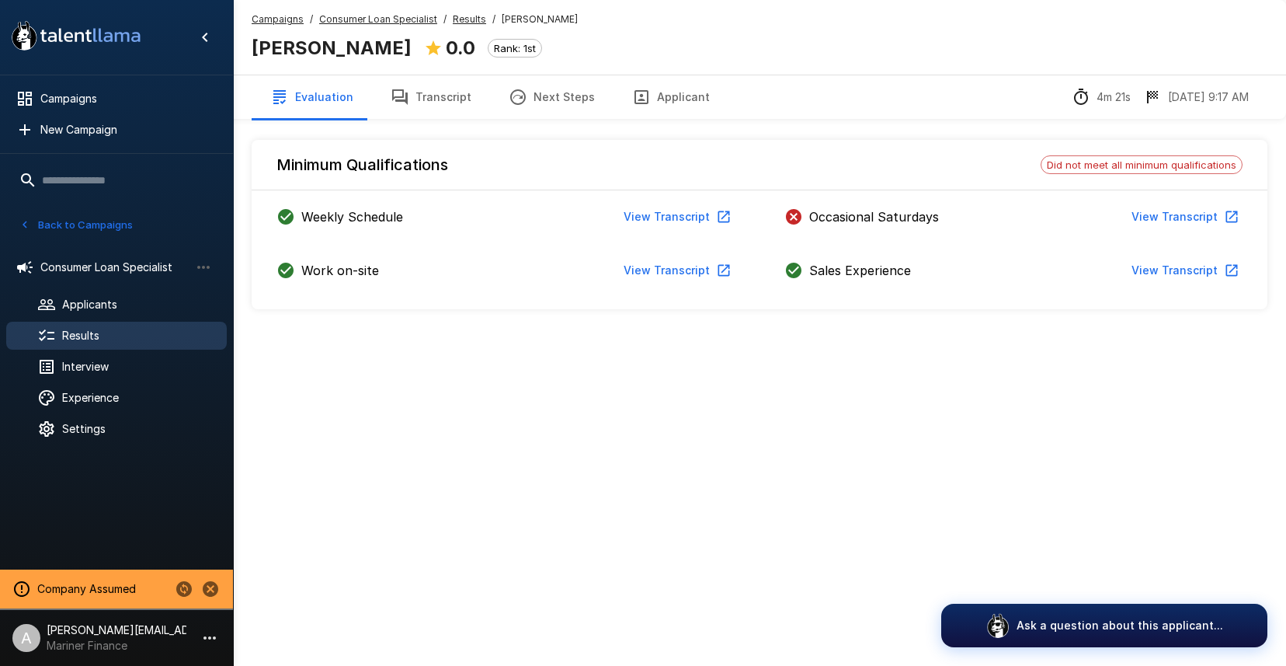
click at [466, 20] on u "Results" at bounding box center [469, 19] width 33 height 12
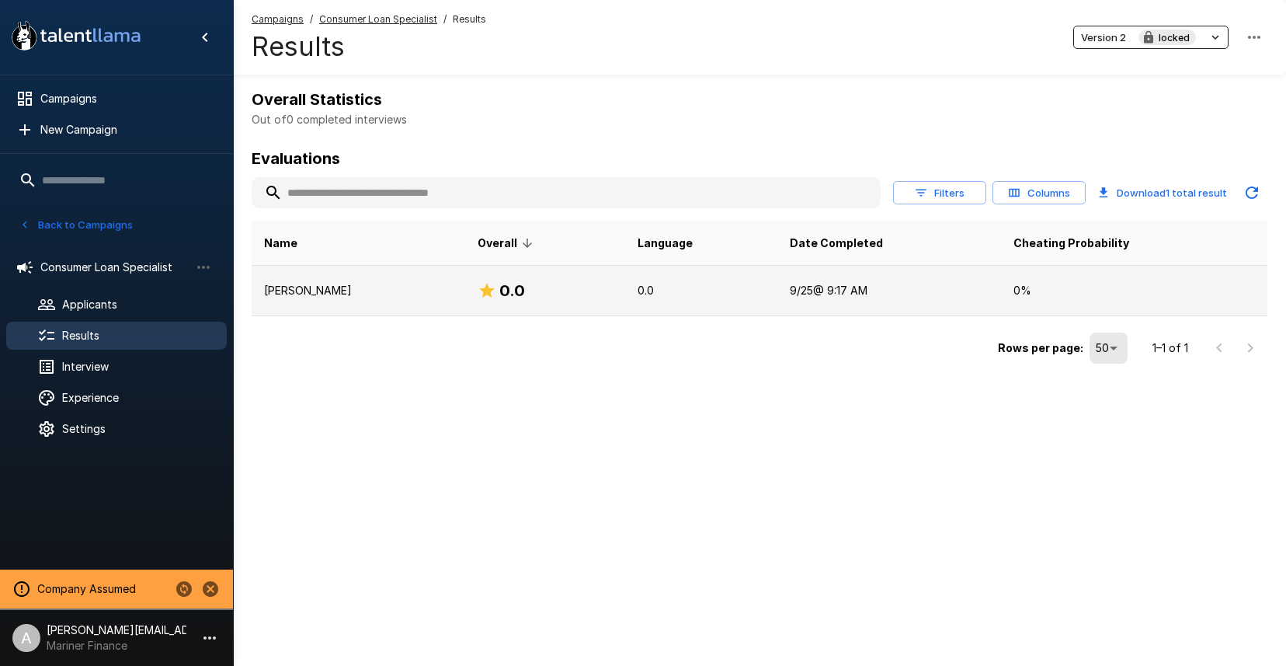
click at [573, 295] on div "0.0" at bounding box center [546, 290] width 136 height 25
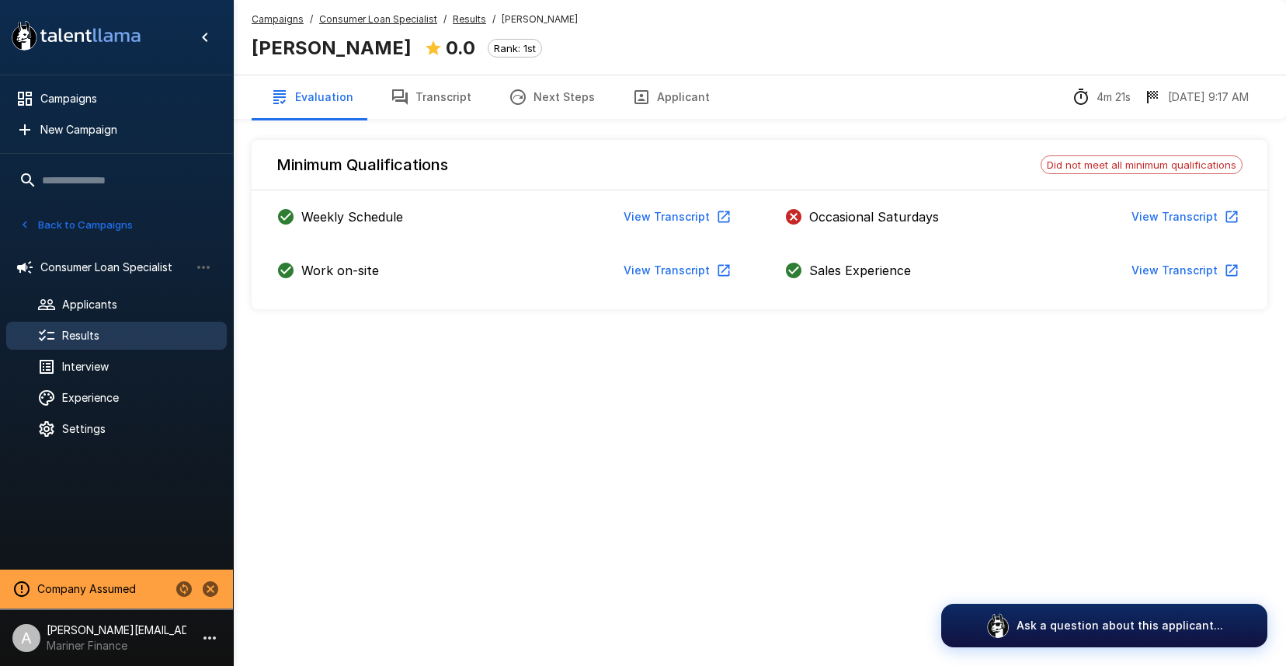
click at [462, 19] on u "Results" at bounding box center [469, 19] width 33 height 12
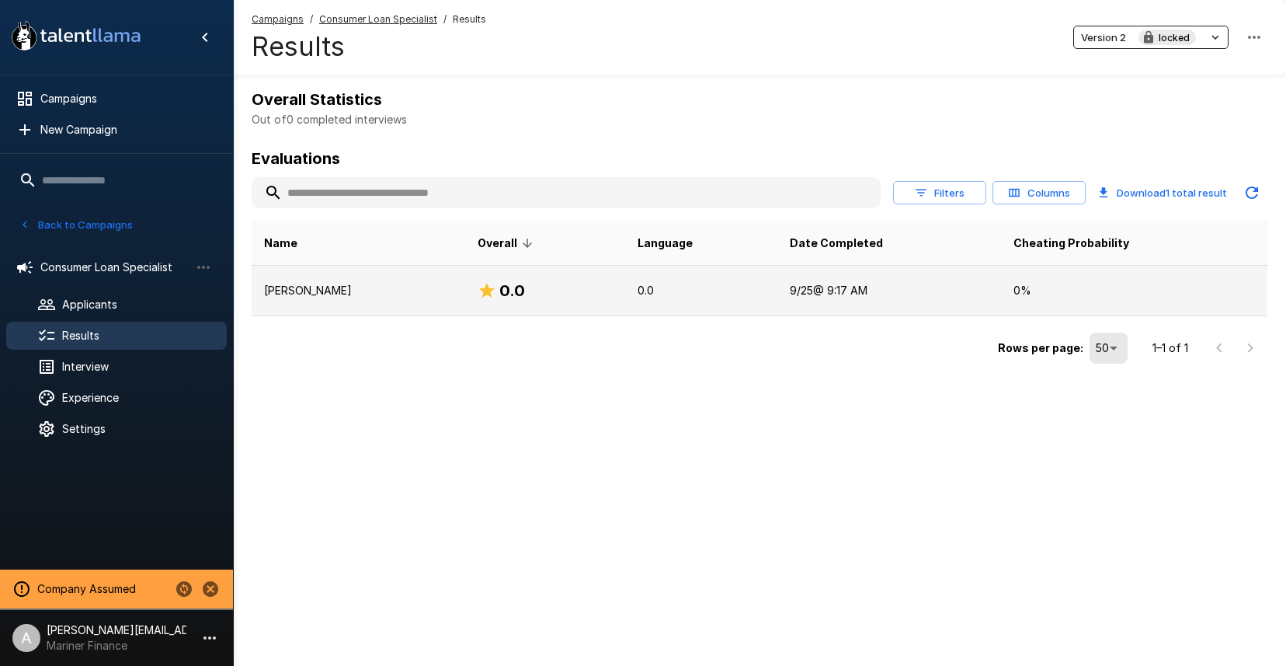
click at [392, 296] on p "[PERSON_NAME]" at bounding box center [358, 291] width 189 height 16
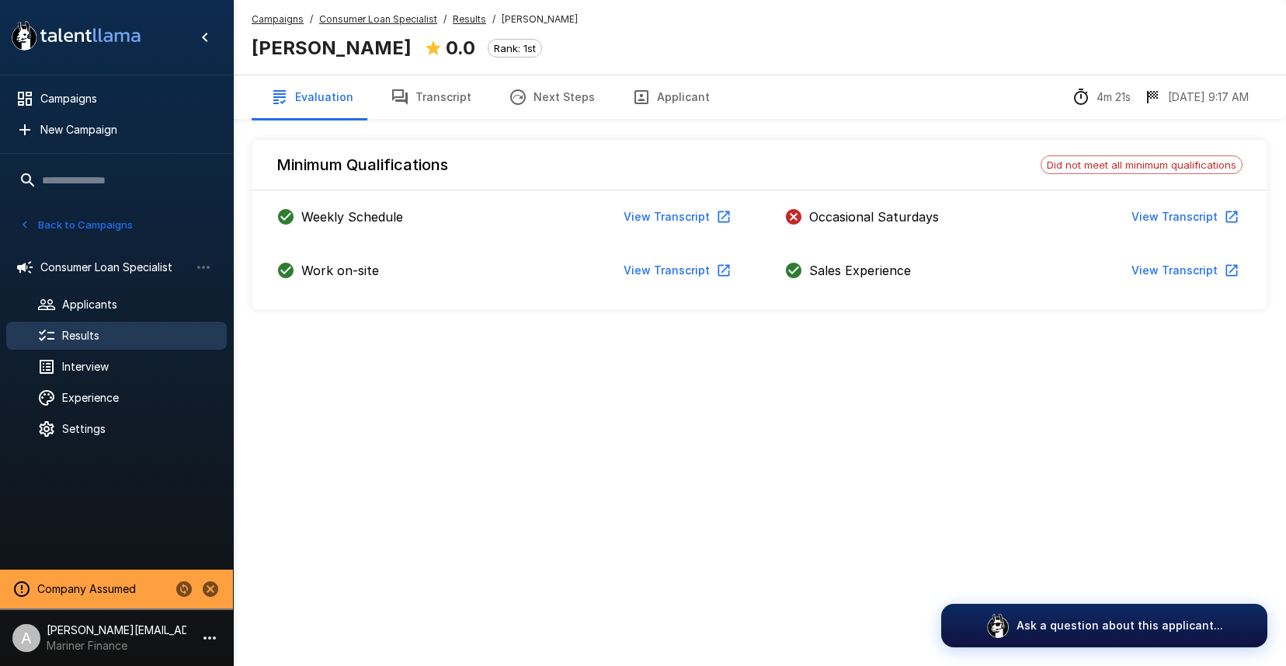
click at [1153, 217] on button "View Transcript" at bounding box center [1183, 217] width 117 height 29
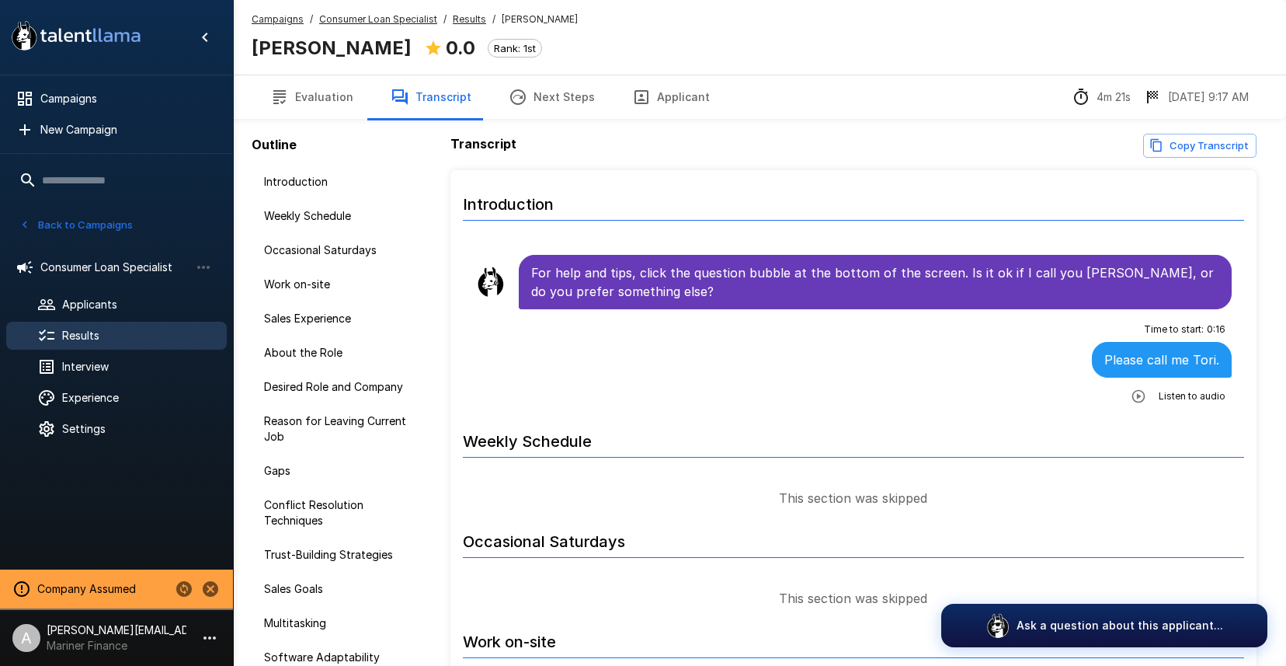
click at [463, 20] on u "Results" at bounding box center [469, 19] width 33 height 12
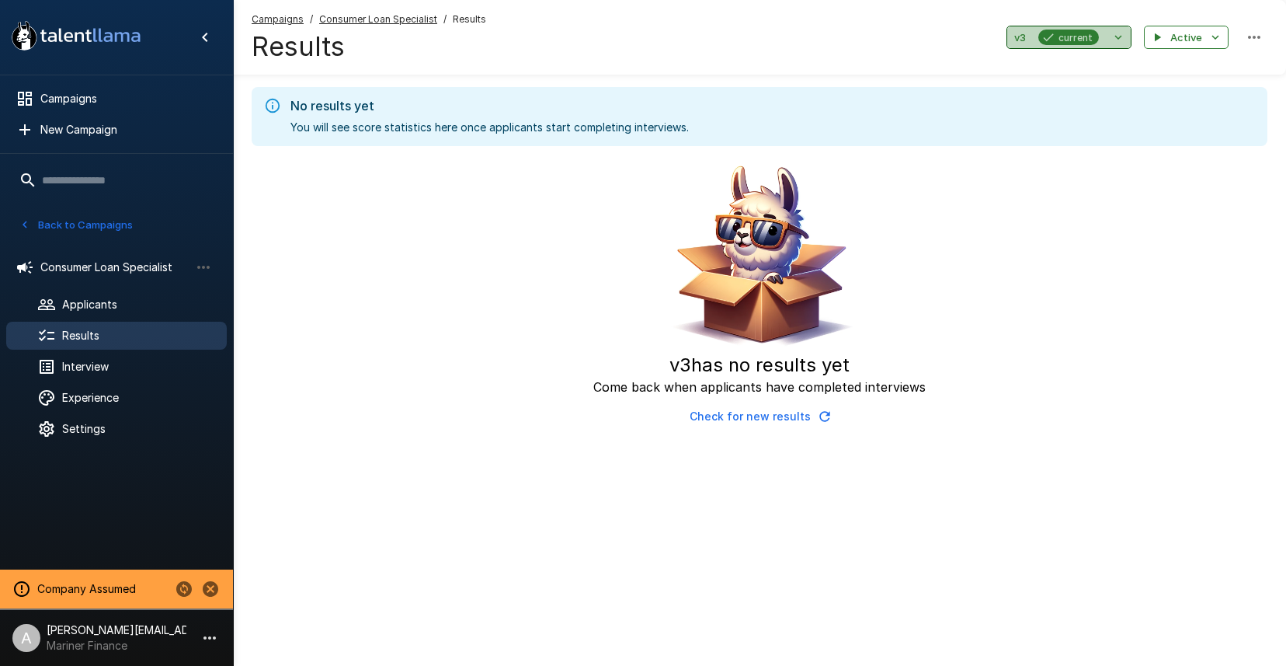
click at [1101, 39] on button "v3 current" at bounding box center [1069, 38] width 125 height 24
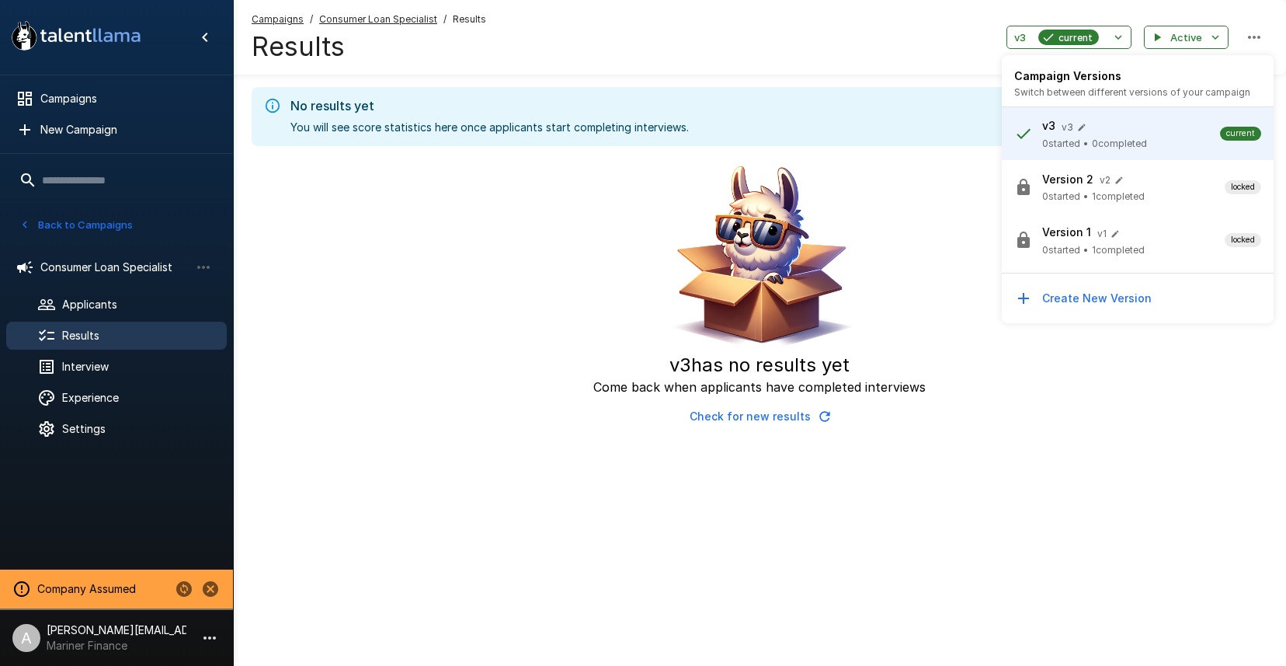
click at [1052, 227] on p "Version 1" at bounding box center [1066, 232] width 49 height 16
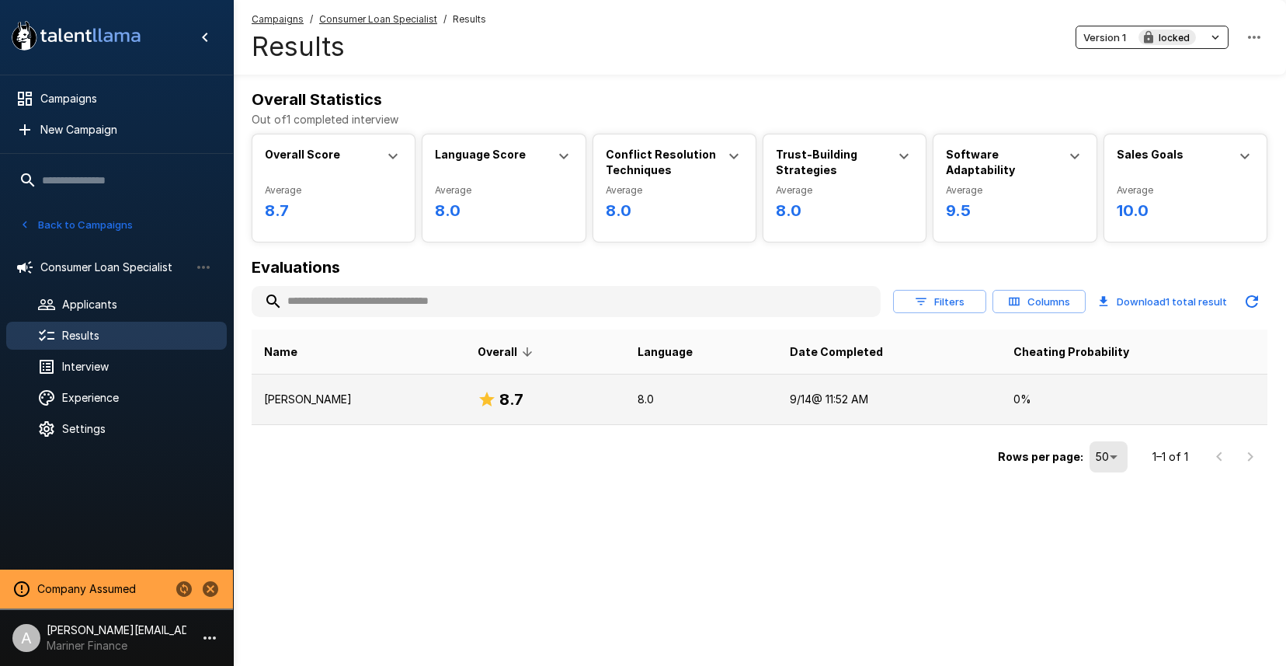
click at [553, 409] on div "8.7" at bounding box center [546, 399] width 136 height 25
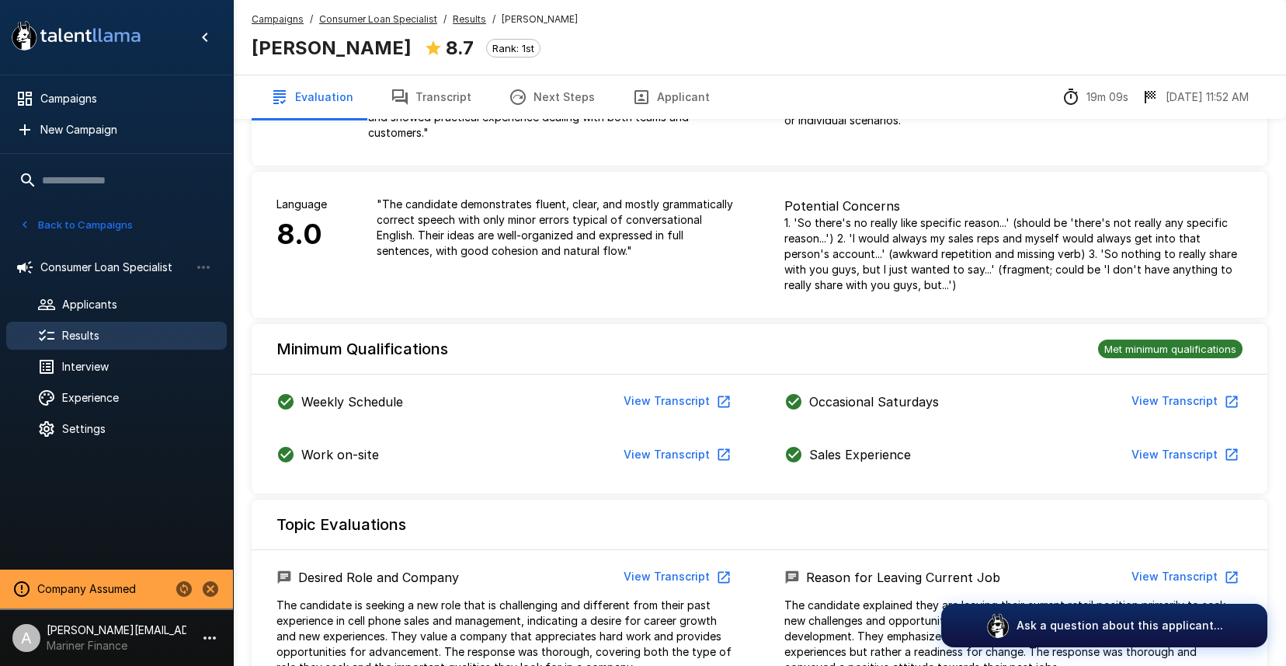
scroll to position [285, 0]
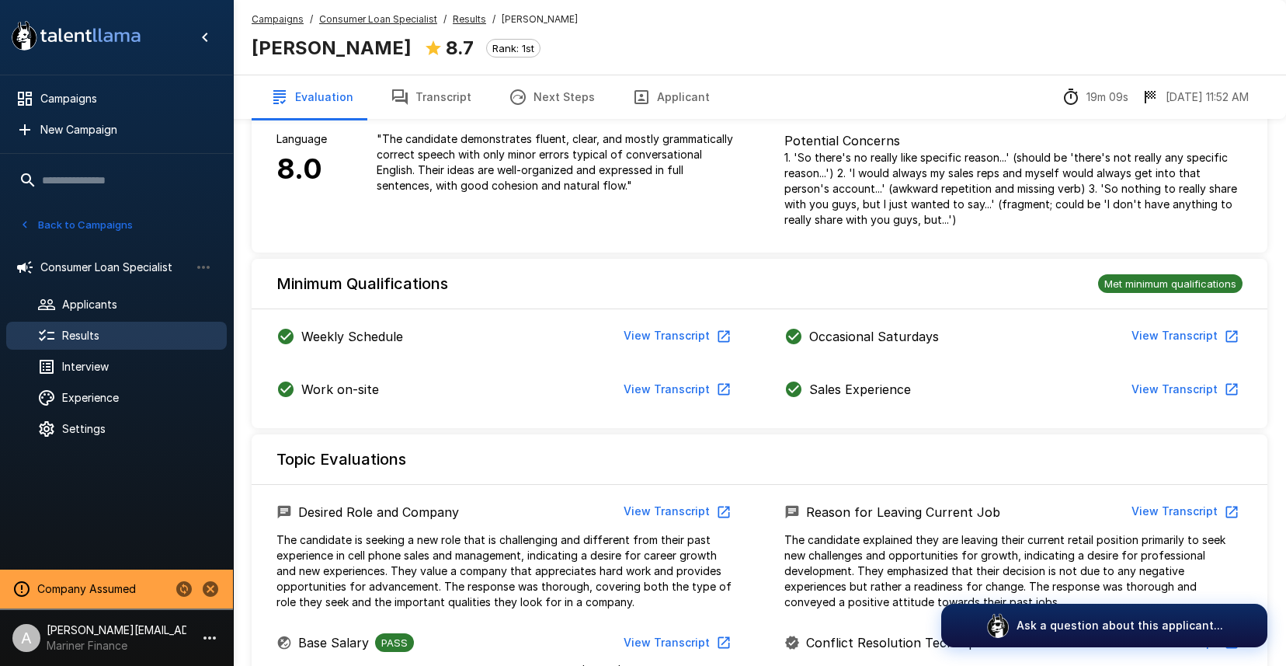
click at [668, 324] on button "View Transcript" at bounding box center [675, 336] width 117 height 29
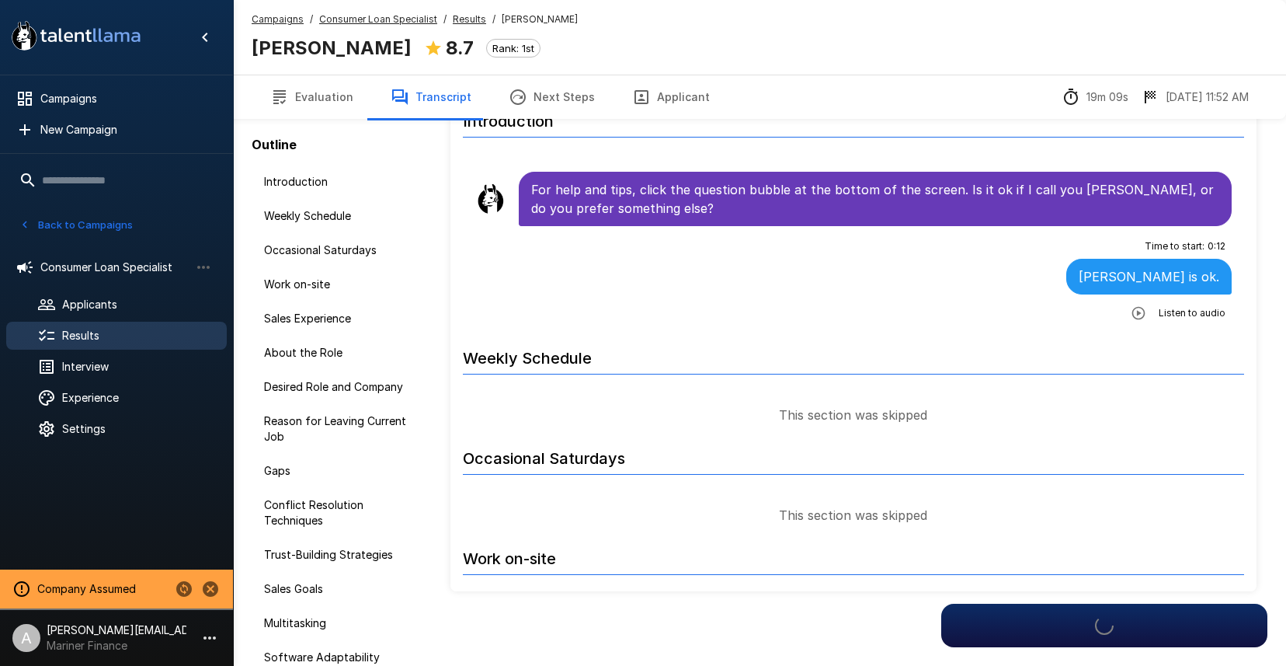
scroll to position [83, 0]
